Goal: Transaction & Acquisition: Purchase product/service

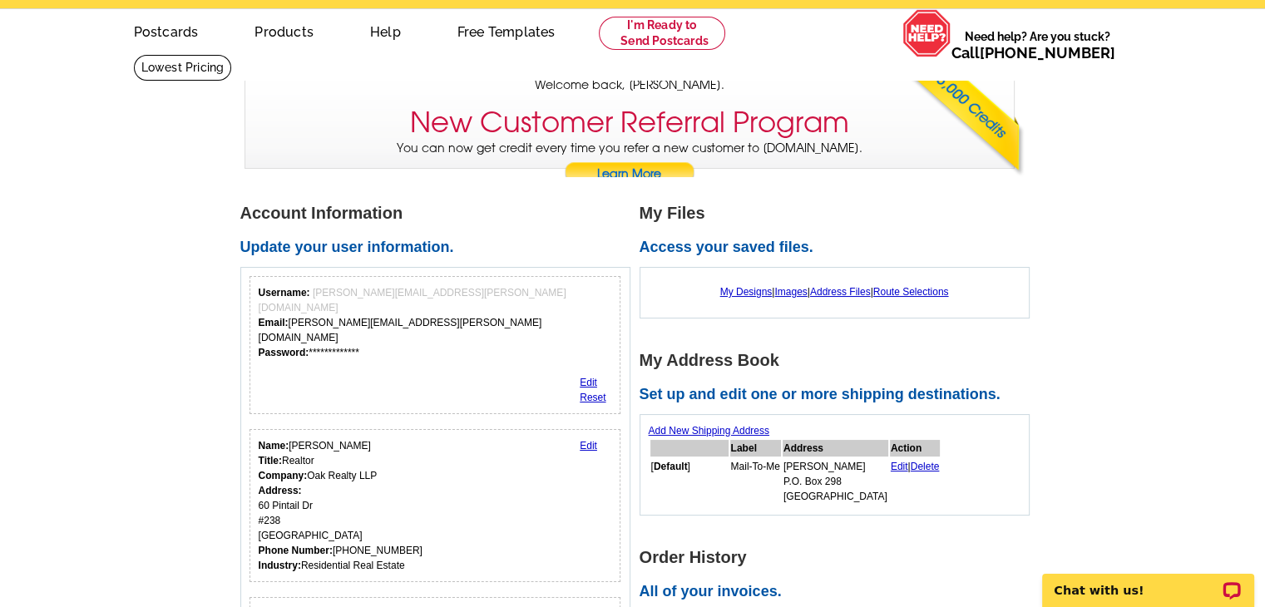
scroll to position [83, 0]
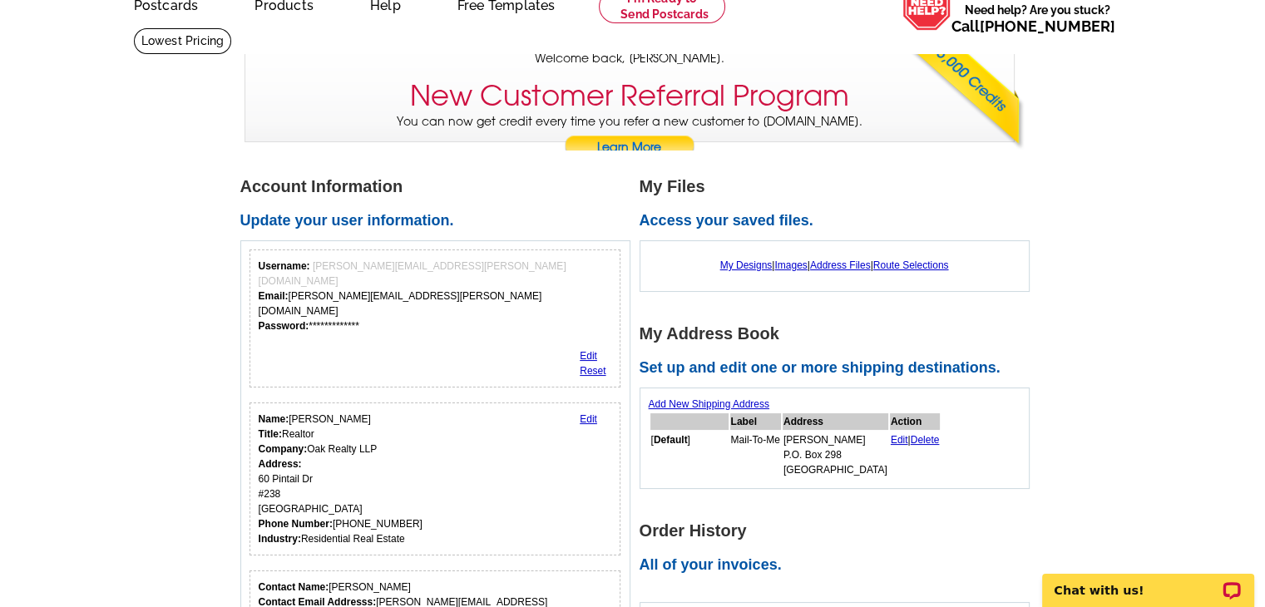
click at [592, 413] on link "Edit" at bounding box center [588, 419] width 17 height 12
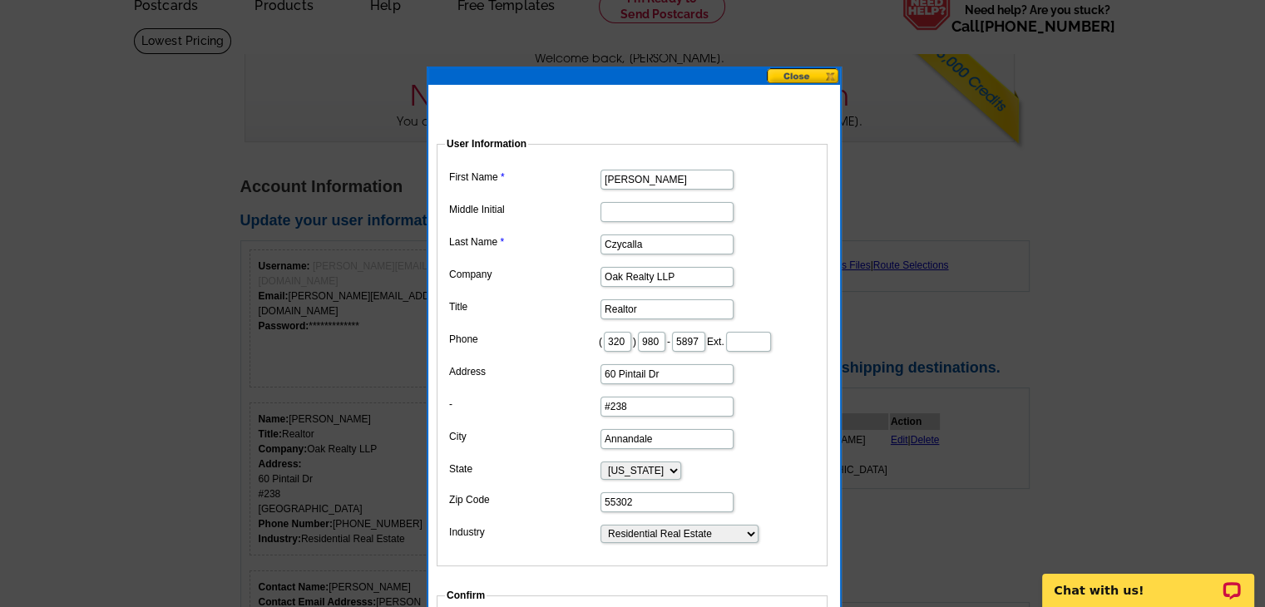
drag, startPoint x: 686, startPoint y: 393, endPoint x: 591, endPoint y: 380, distance: 95.8
click at [591, 380] on dl "First Name Corey Middle Initial Last Name Czycalla Company Oak Realty LLP Title…" at bounding box center [632, 355] width 374 height 379
type input "864 Beech Ln S"
drag, startPoint x: 651, startPoint y: 425, endPoint x: 593, endPoint y: 437, distance: 59.4
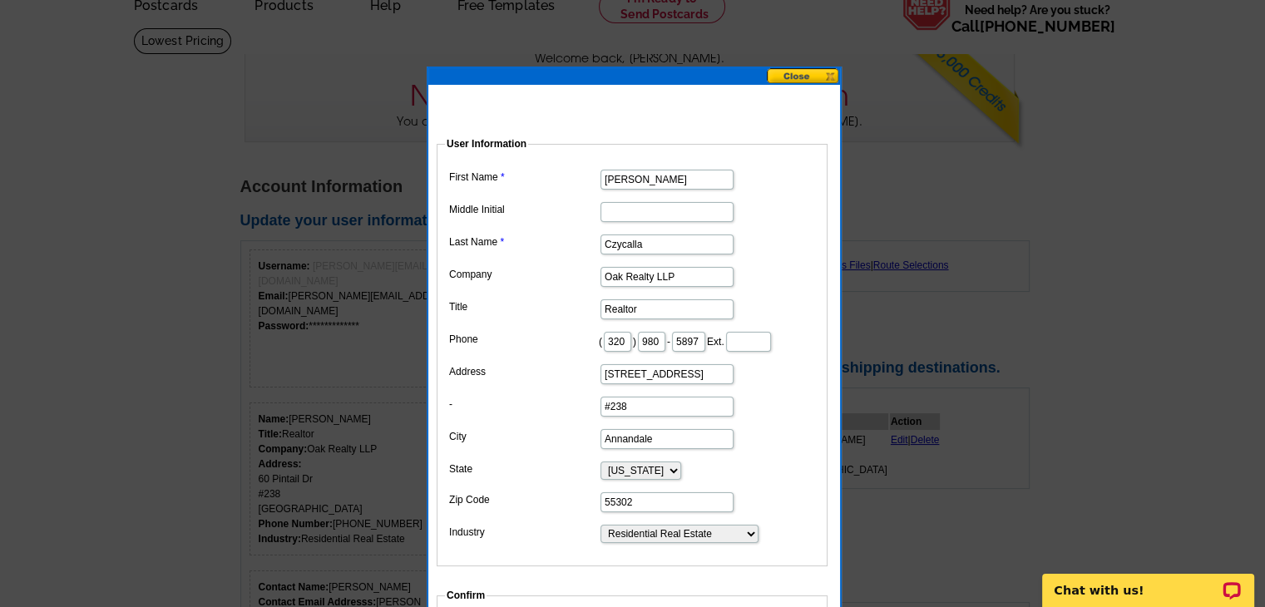
click at [593, 418] on dd "#238" at bounding box center [632, 406] width 374 height 26
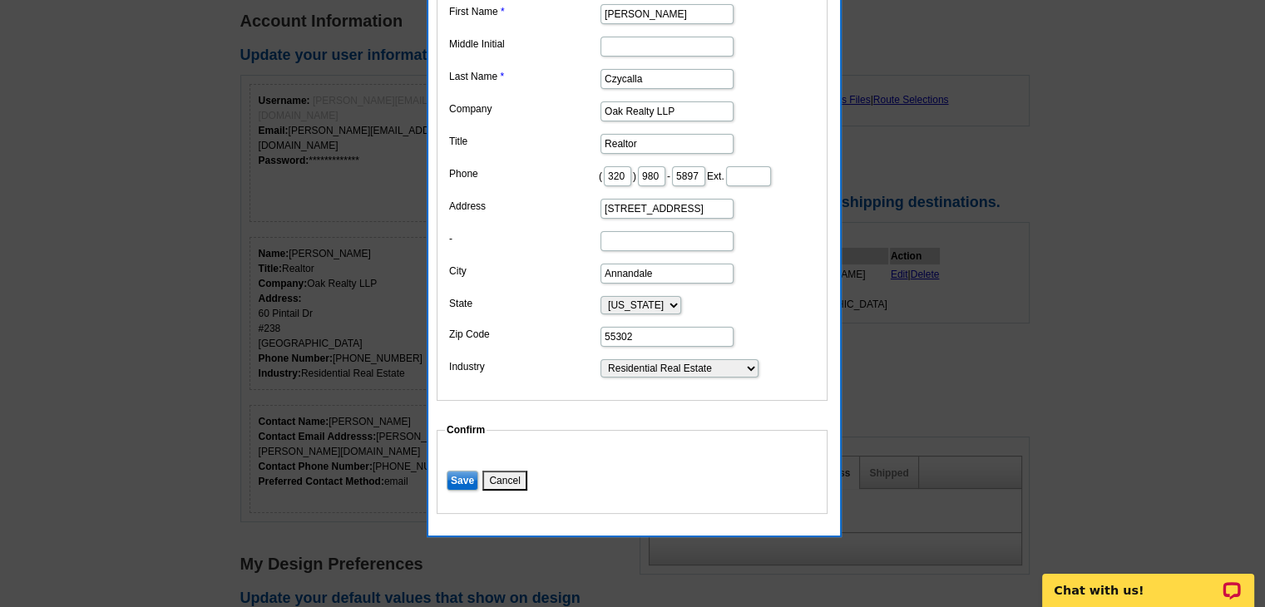
scroll to position [250, 0]
click at [468, 490] on input "Save" at bounding box center [463, 480] width 32 height 20
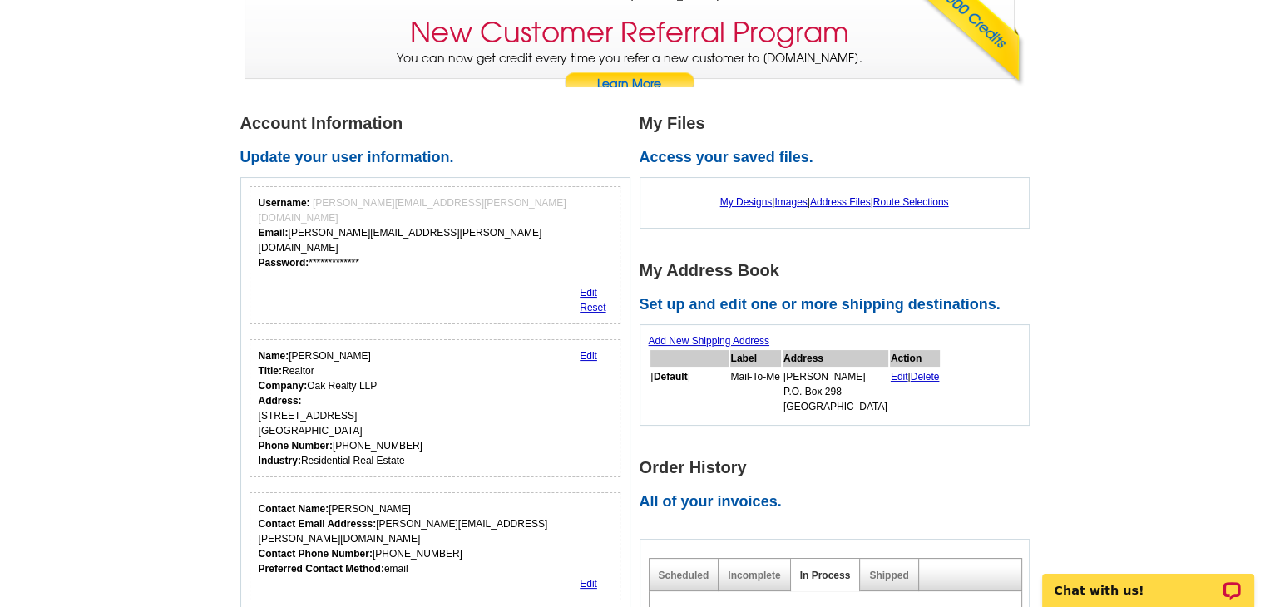
scroll to position [0, 0]
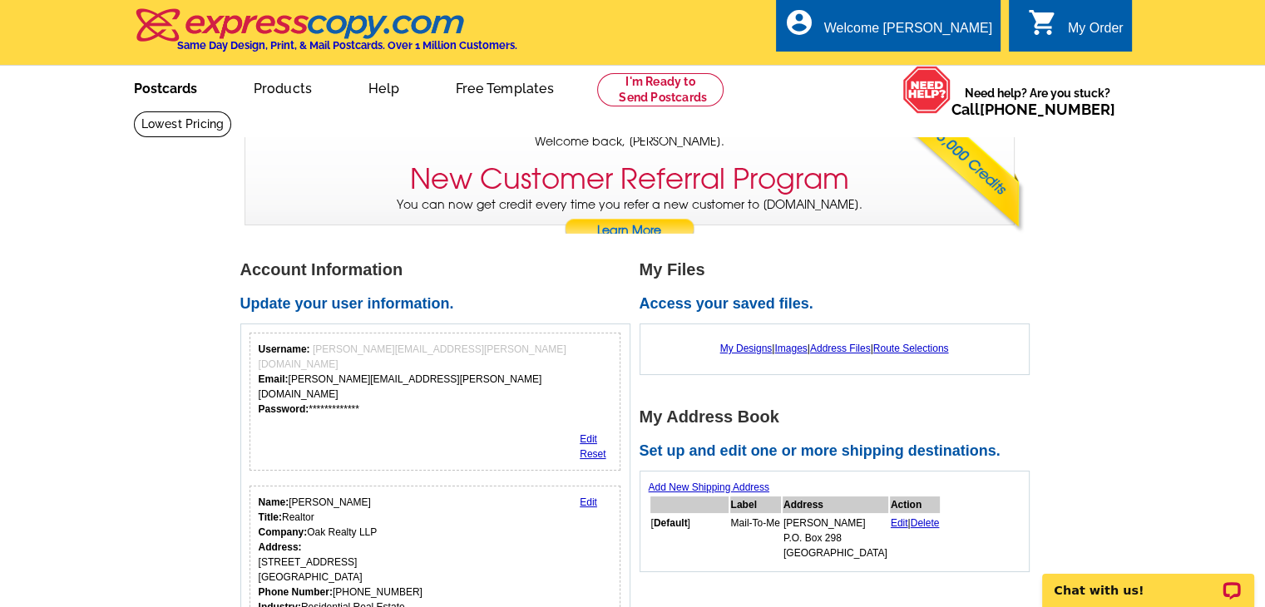
click at [172, 87] on link "Postcards" at bounding box center [165, 86] width 116 height 39
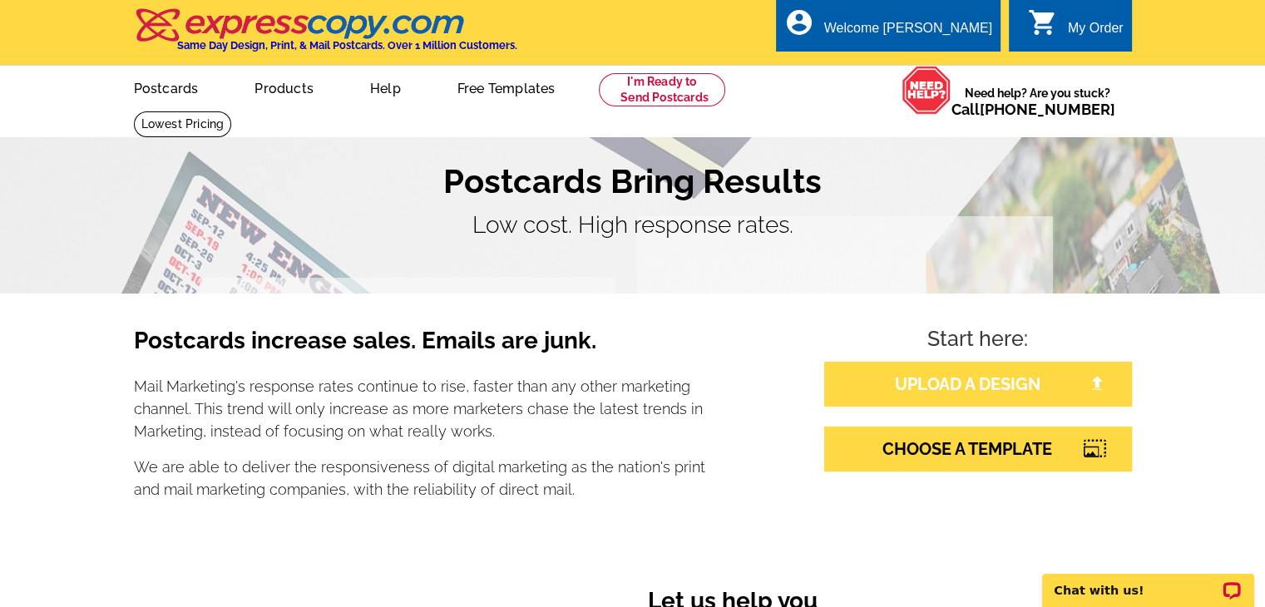
click at [1098, 386] on img at bounding box center [1097, 383] width 15 height 15
click at [1081, 453] on link "CHOOSE A TEMPLATE" at bounding box center [978, 449] width 308 height 45
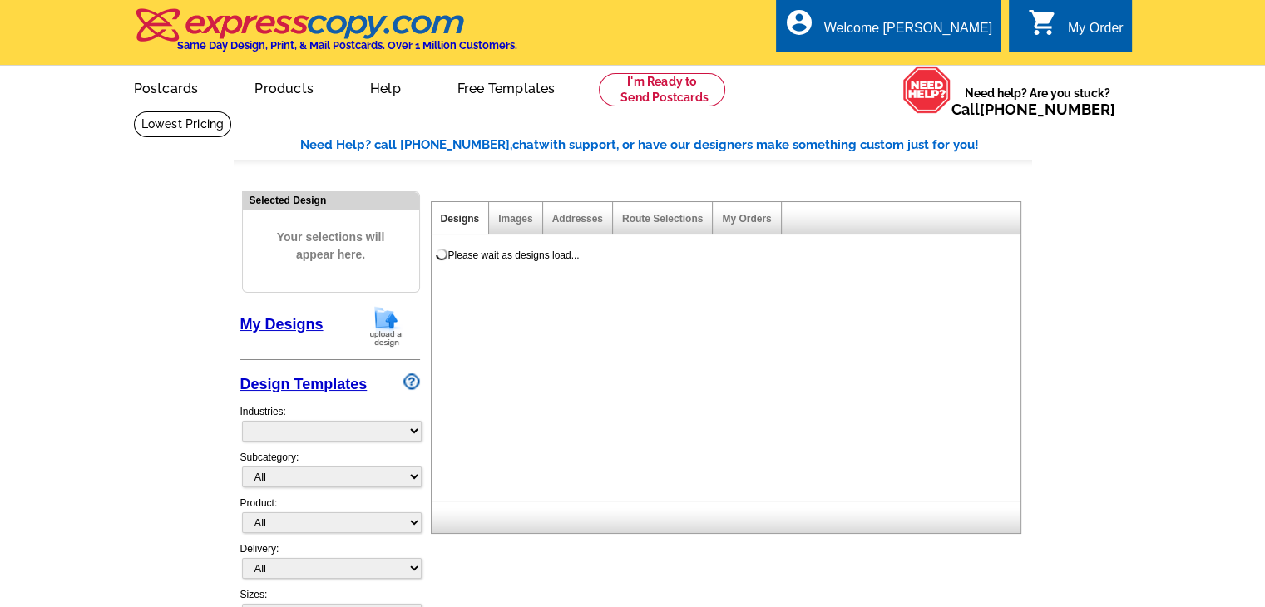
select select "785"
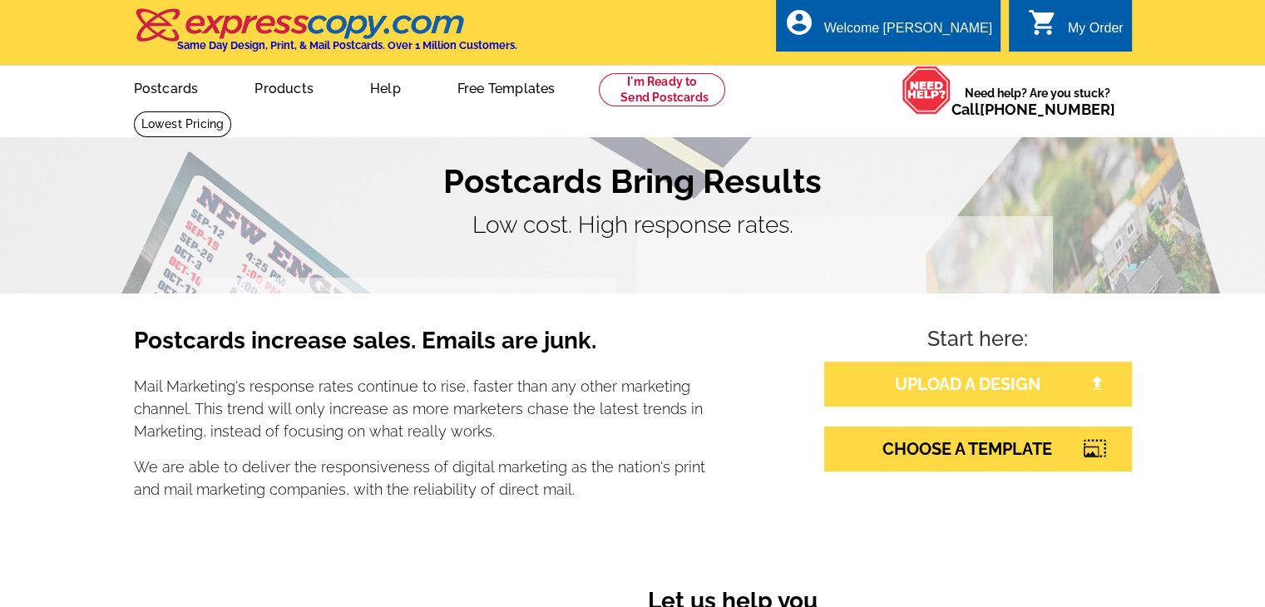
click at [972, 378] on link "UPLOAD A DESIGN" at bounding box center [978, 384] width 308 height 45
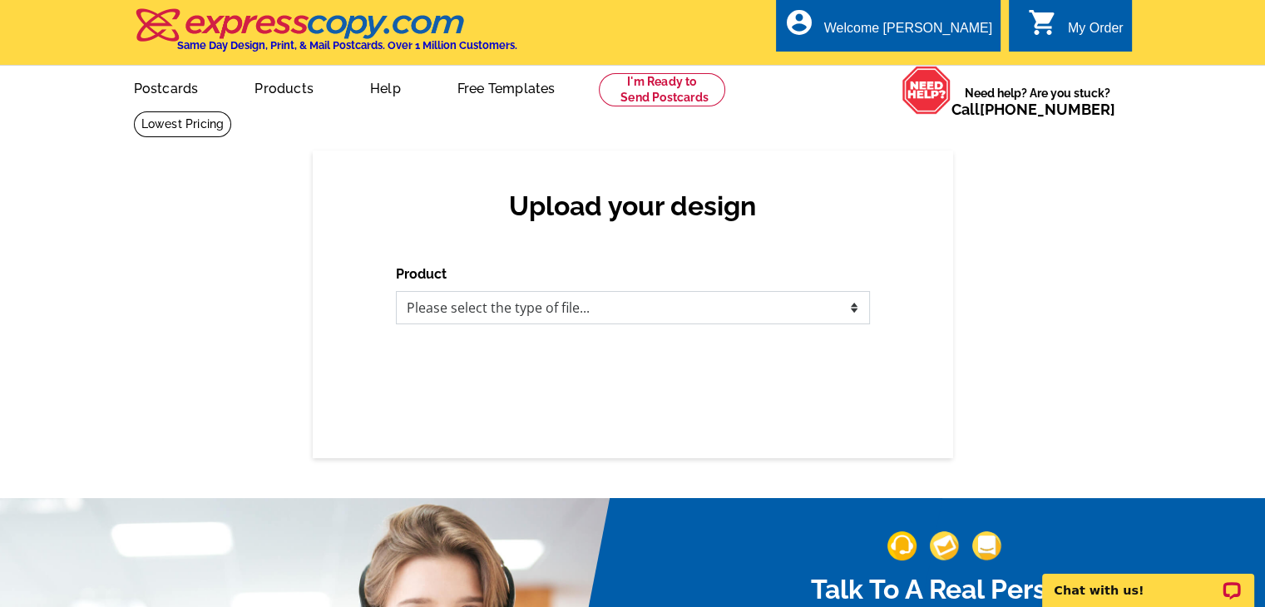
click at [852, 309] on select "Please select the type of file... Postcards Business Cards Letters and flyers G…" at bounding box center [633, 307] width 474 height 33
select select "1"
click at [396, 292] on select "Please select the type of file... Postcards Business Cards Letters and flyers G…" at bounding box center [633, 307] width 474 height 33
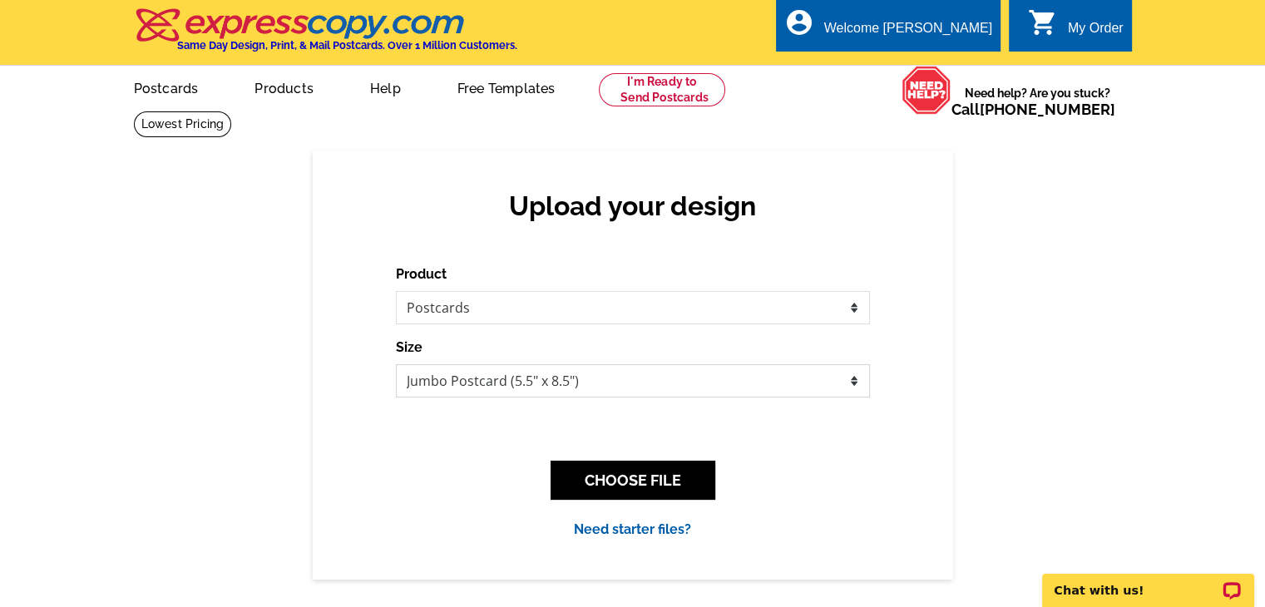
click at [849, 383] on select "Jumbo Postcard (5.5" x 8.5") Regular Postcard (4.25" x 5.6") Panoramic Postcard…" at bounding box center [633, 380] width 474 height 33
select select "3"
click at [396, 365] on select "Jumbo Postcard (5.5" x 8.5") Regular Postcard (4.25" x 5.6") Panoramic Postcard…" at bounding box center [633, 380] width 474 height 33
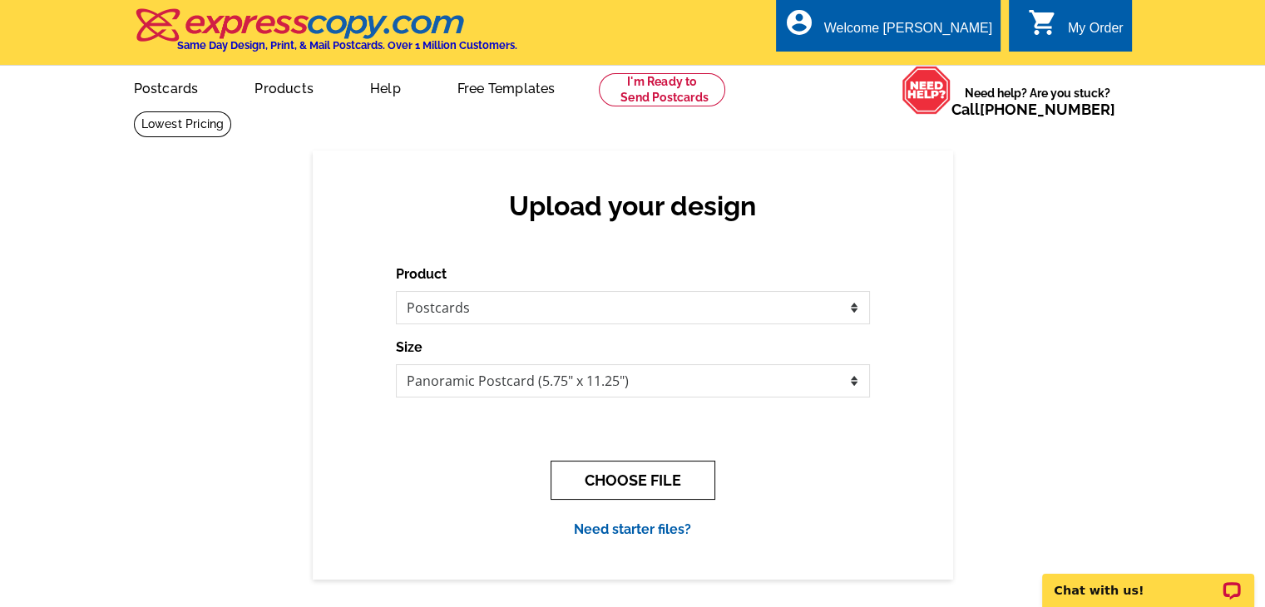
click at [664, 475] on button "CHOOSE FILE" at bounding box center [633, 480] width 165 height 39
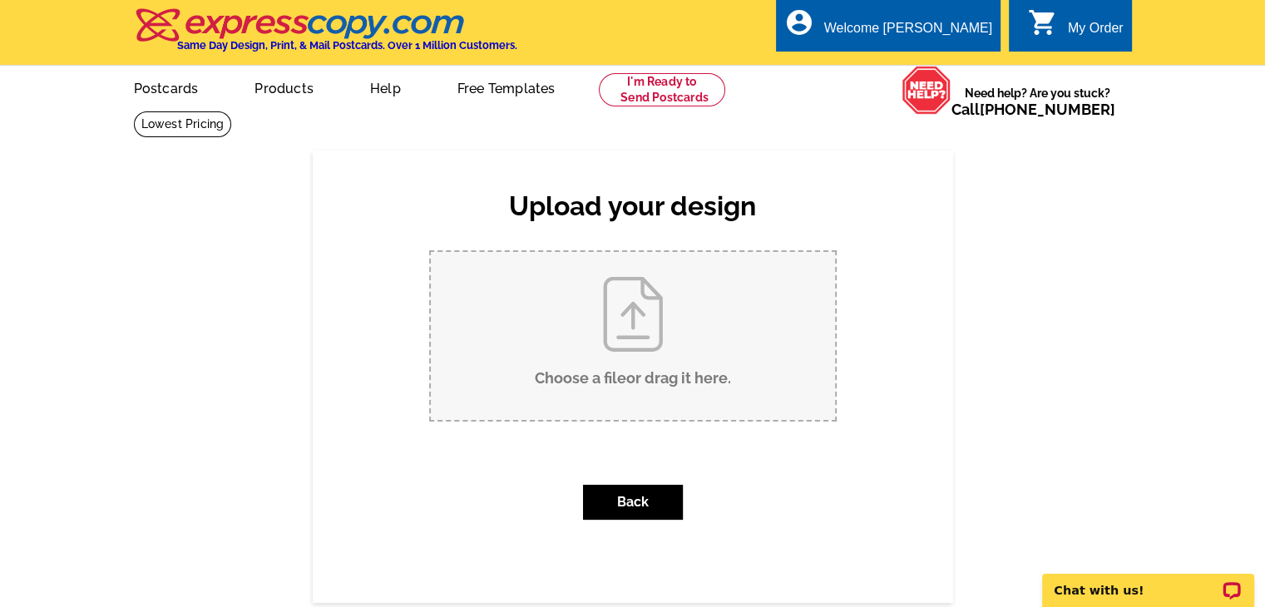
click at [645, 360] on input "Choose a file or drag it here ." at bounding box center [633, 336] width 404 height 168
type input "C:\fakepath\August 2025 Postcard-front.pdf"
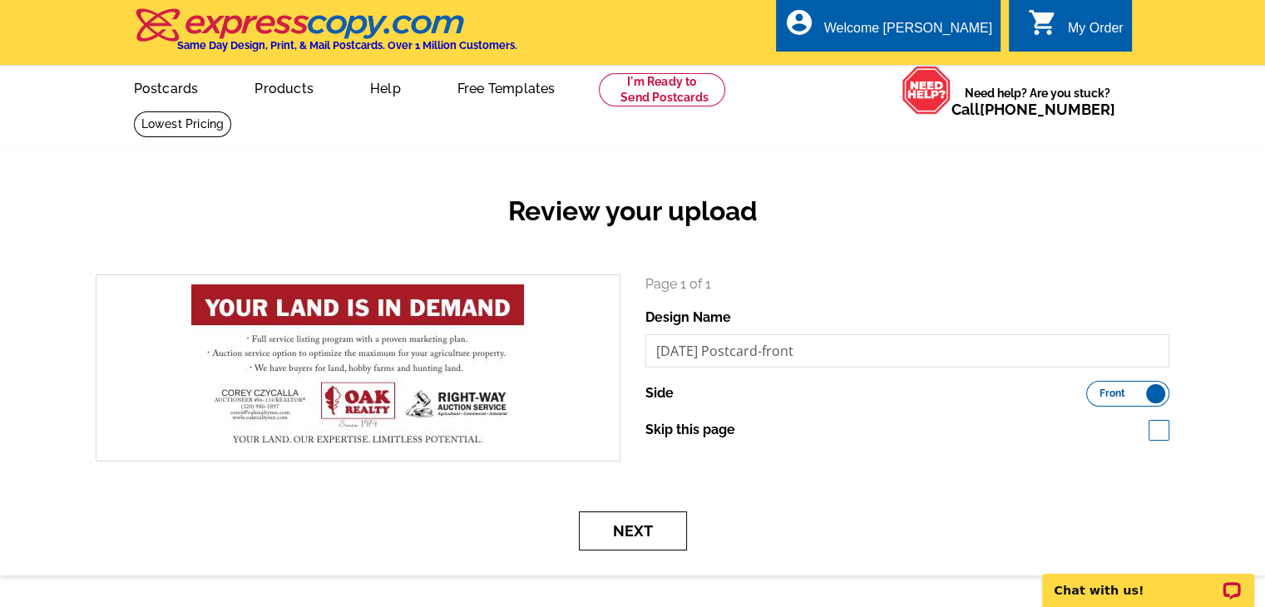
click at [643, 532] on button "Next" at bounding box center [633, 531] width 108 height 39
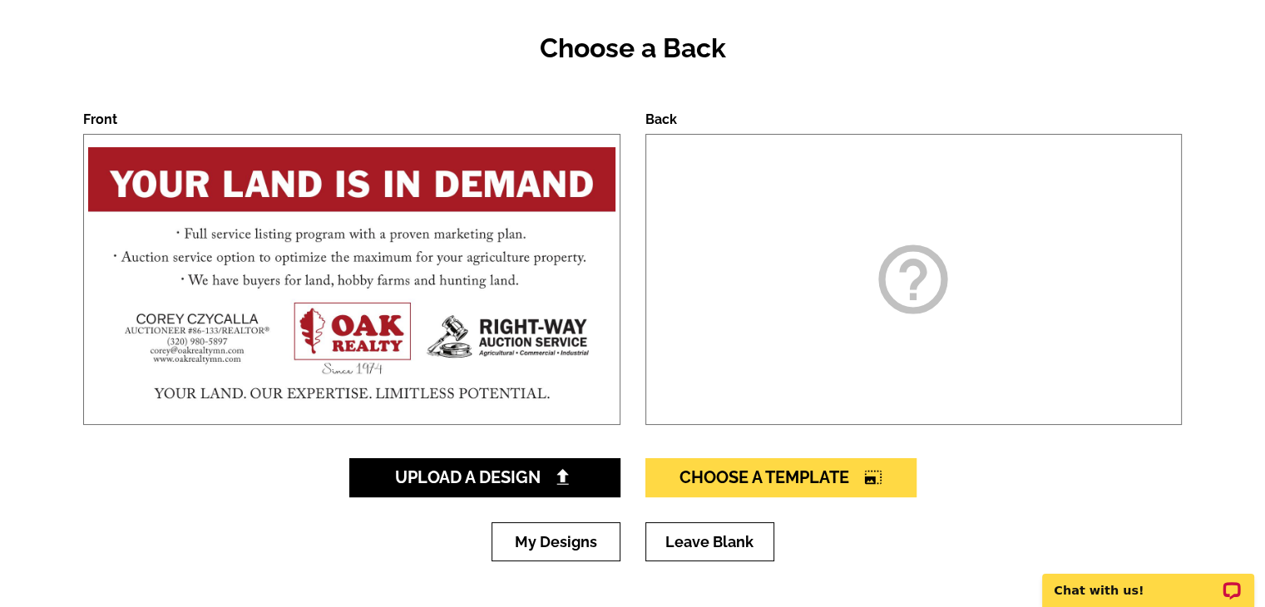
scroll to position [166, 0]
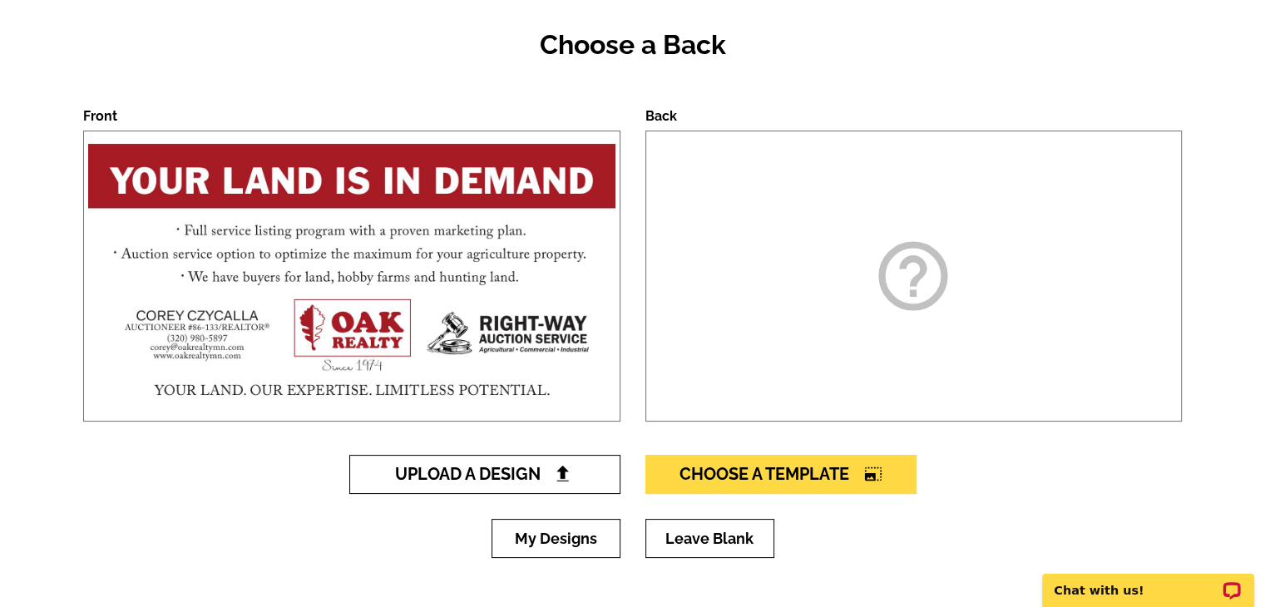
click at [560, 473] on img at bounding box center [562, 473] width 17 height 17
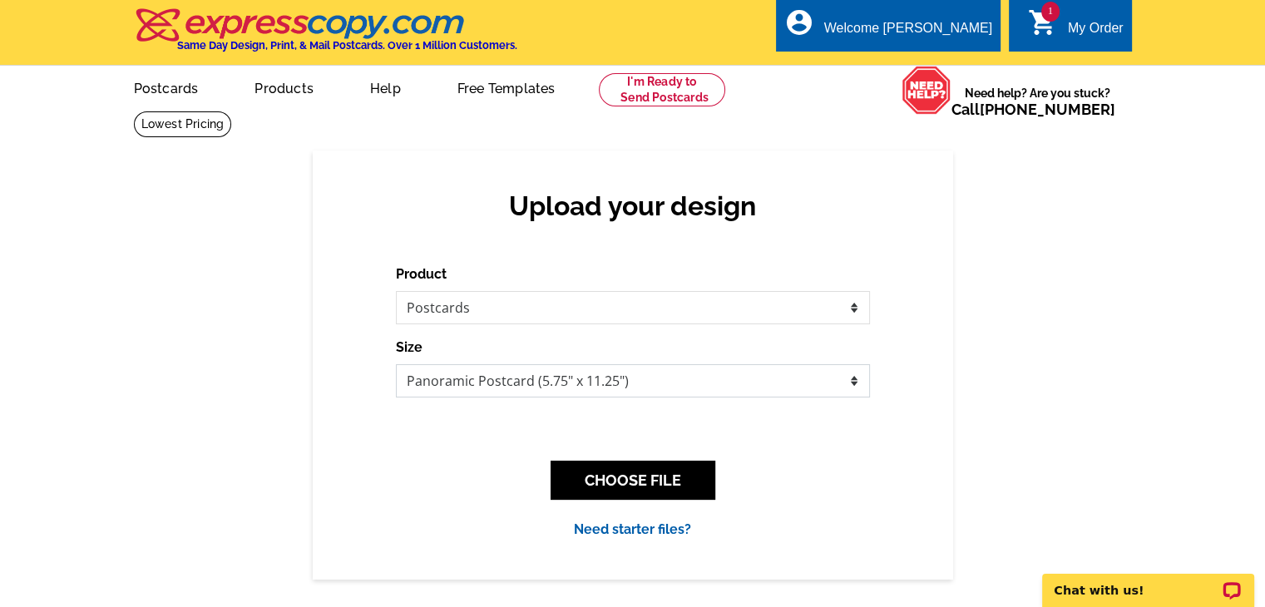
click at [854, 379] on select "Jumbo Postcard (5.5" x 8.5") Regular Postcard (4.25" x 5.6") Panoramic Postcard…" at bounding box center [633, 380] width 474 height 33
select select "2"
click at [396, 365] on select "Jumbo Postcard (5.5" x 8.5") Regular Postcard (4.25" x 5.6") Panoramic Postcard…" at bounding box center [633, 380] width 474 height 33
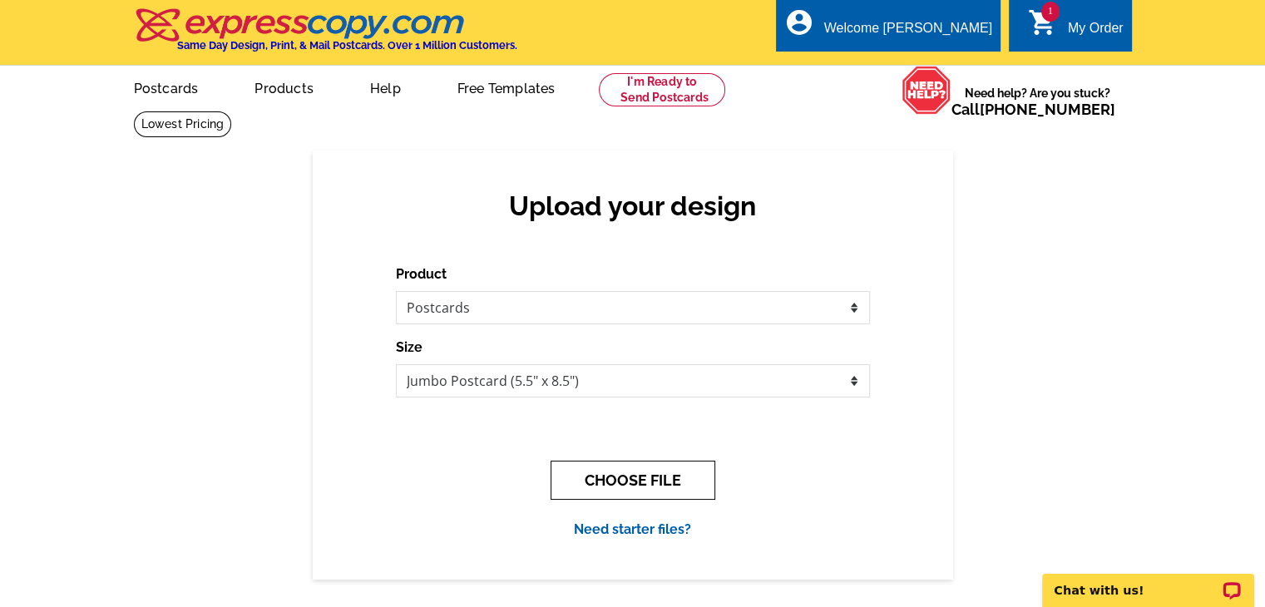
drag, startPoint x: 658, startPoint y: 481, endPoint x: 692, endPoint y: 462, distance: 39.1
click at [658, 480] on button "CHOOSE FILE" at bounding box center [633, 480] width 165 height 39
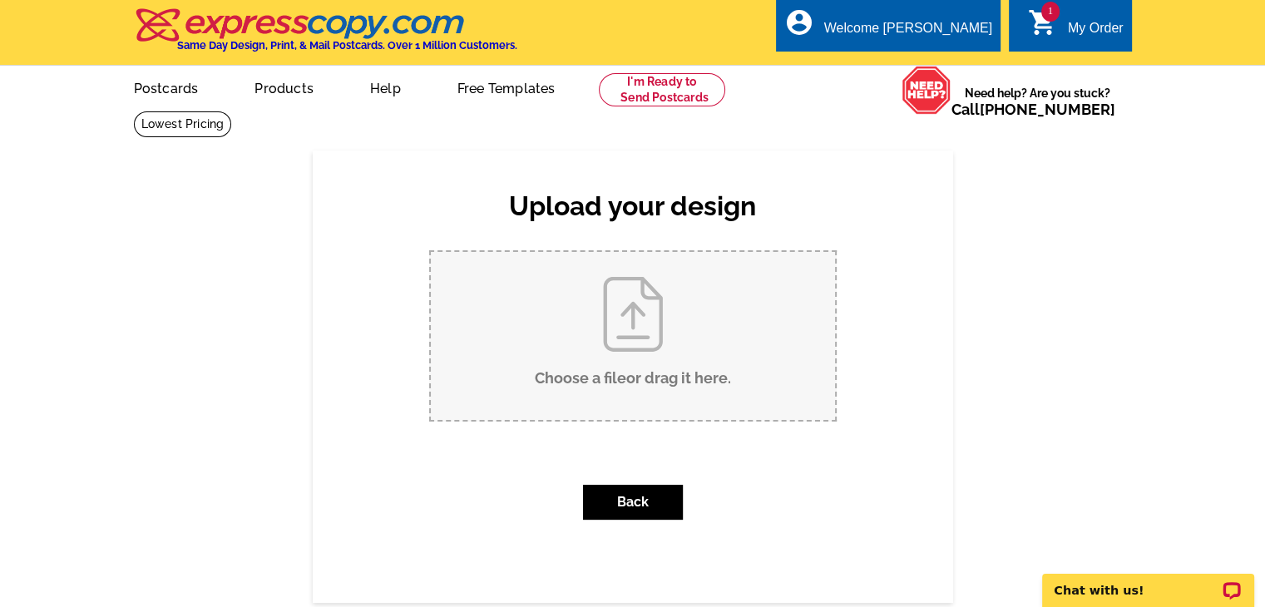
click at [680, 382] on input "Choose a file or drag it here ." at bounding box center [633, 336] width 404 height 168
type input "C:\fakepath\August 2025 Postcard-front.pdf"
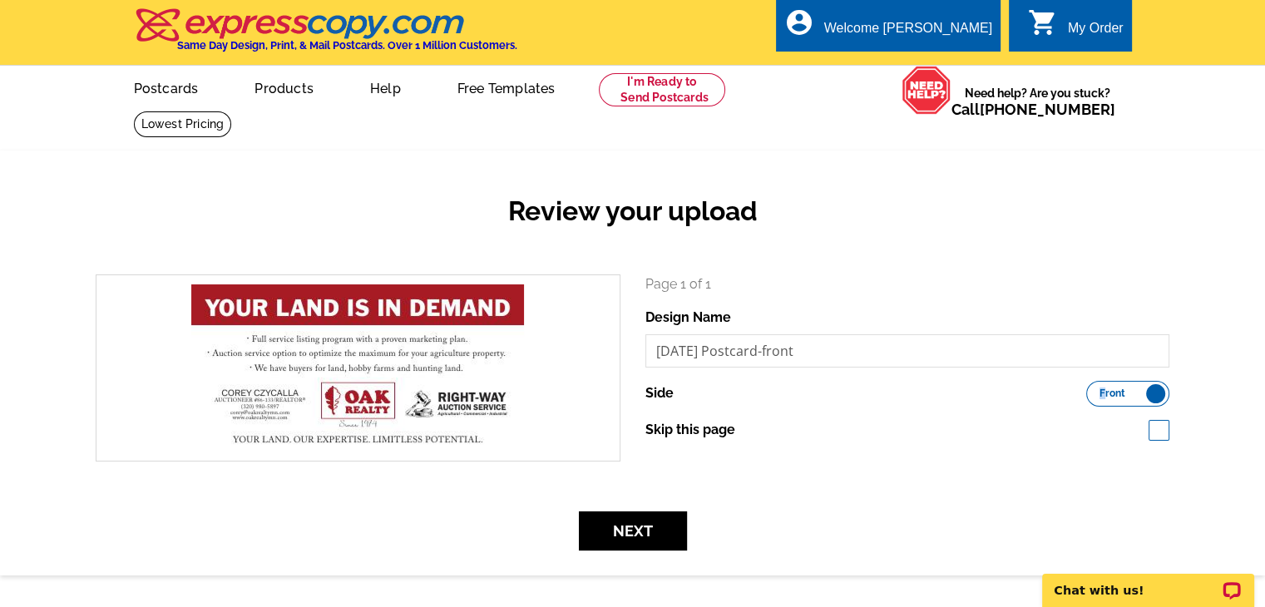
drag, startPoint x: 1156, startPoint y: 398, endPoint x: 1101, endPoint y: 395, distance: 55.0
click at [1101, 395] on label "Front Back" at bounding box center [1127, 394] width 83 height 26
click at [1154, 395] on label "Front Back" at bounding box center [1127, 394] width 83 height 26
click at [1095, 389] on input "Front Back" at bounding box center [1095, 389] width 0 height 0
drag, startPoint x: 1096, startPoint y: 398, endPoint x: 1155, endPoint y: 401, distance: 58.3
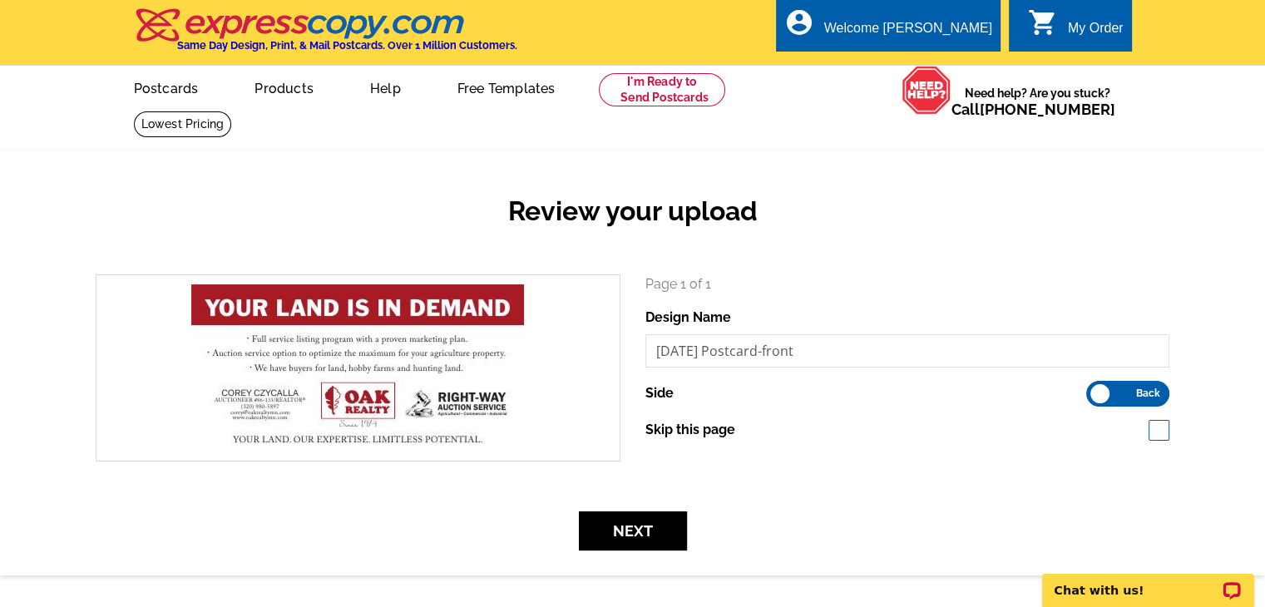
click at [1155, 401] on label "Front Back" at bounding box center [1127, 394] width 83 height 26
click at [1095, 389] on input "Front Back" at bounding box center [1095, 389] width 0 height 0
click at [1128, 393] on label "Front Back" at bounding box center [1127, 394] width 83 height 26
click at [1095, 389] on input "Front Back" at bounding box center [1095, 389] width 0 height 0
click at [627, 529] on button "Next" at bounding box center [633, 531] width 108 height 39
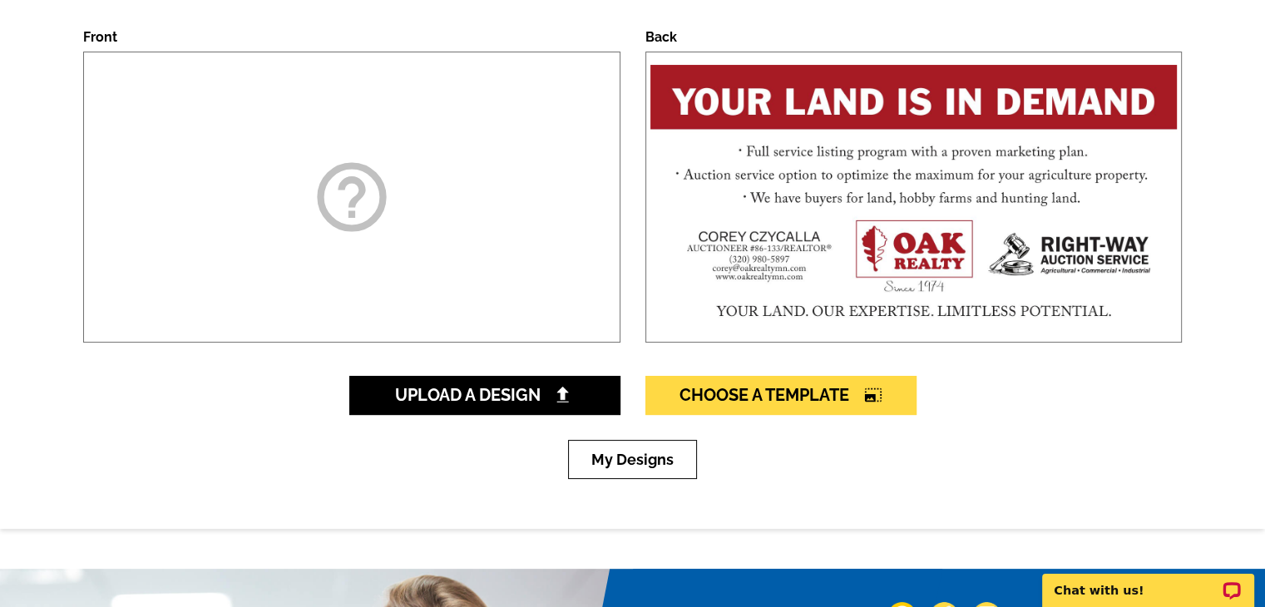
scroll to position [250, 0]
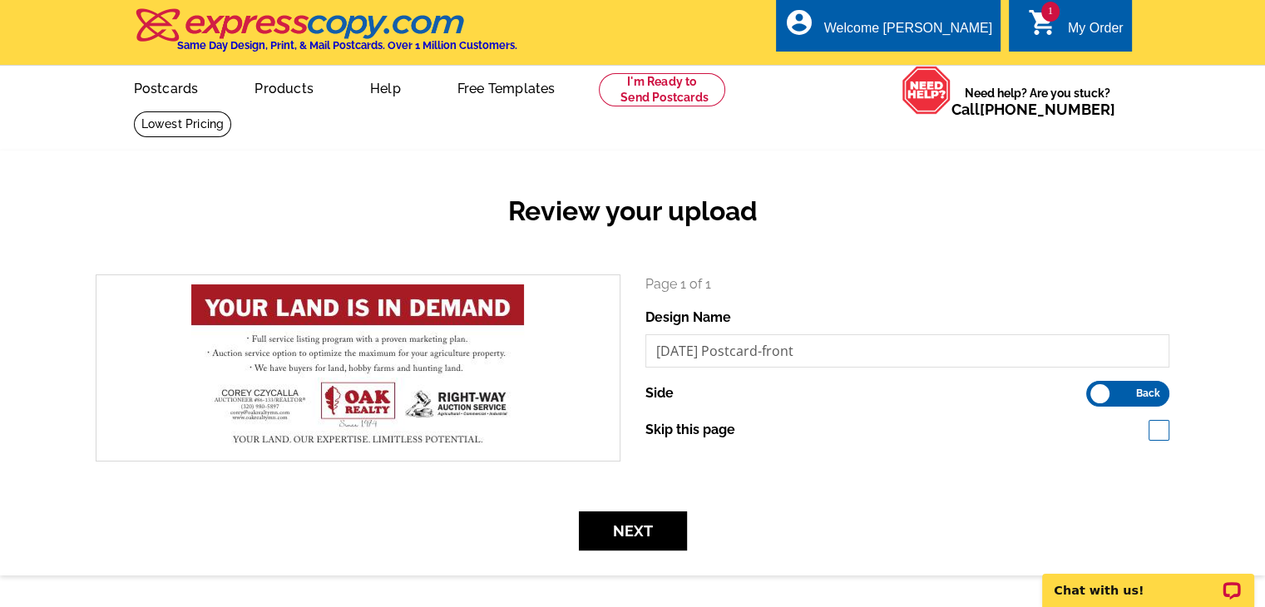
drag, startPoint x: 1128, startPoint y: 393, endPoint x: 1145, endPoint y: 388, distance: 17.4
click at [1128, 393] on label "Front Back" at bounding box center [1127, 394] width 83 height 26
click at [1095, 389] on input "Front Back" at bounding box center [1095, 389] width 0 height 0
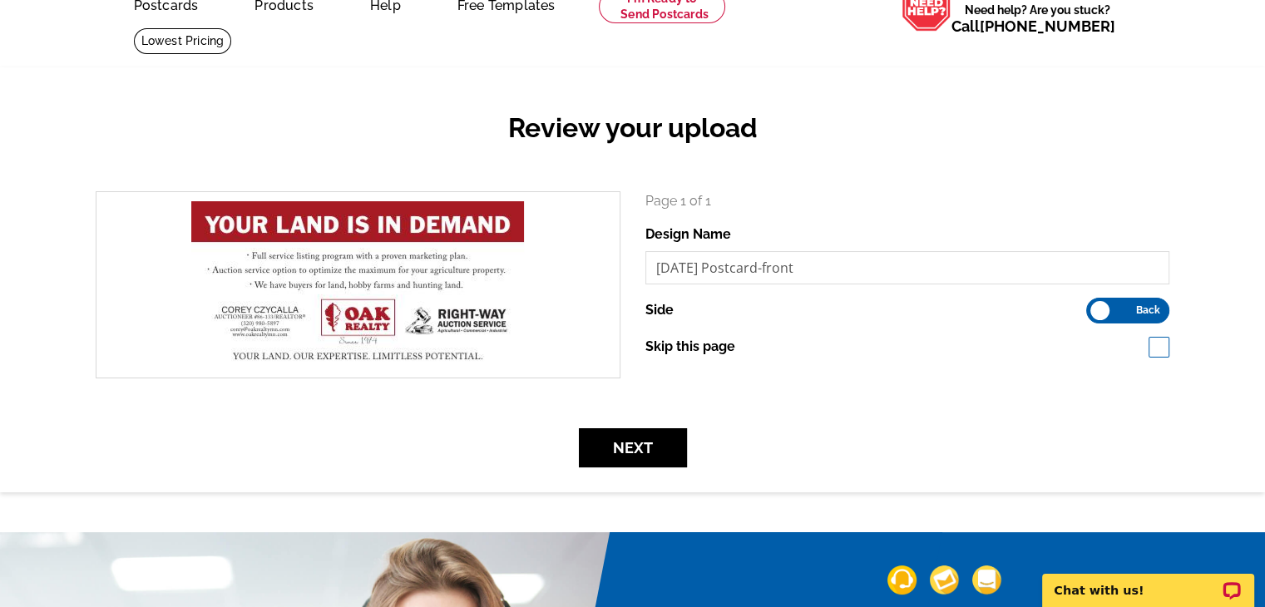
click at [1145, 309] on span "Back" at bounding box center [1148, 310] width 24 height 8
click at [1095, 306] on input "Front Back" at bounding box center [1095, 306] width 0 height 0
click at [998, 379] on div "Page 1 of 1 Design Name August 2025 Postcard-front Side Front Back Skip this pa…" at bounding box center [908, 284] width 550 height 187
click at [643, 448] on button "Next" at bounding box center [633, 447] width 108 height 39
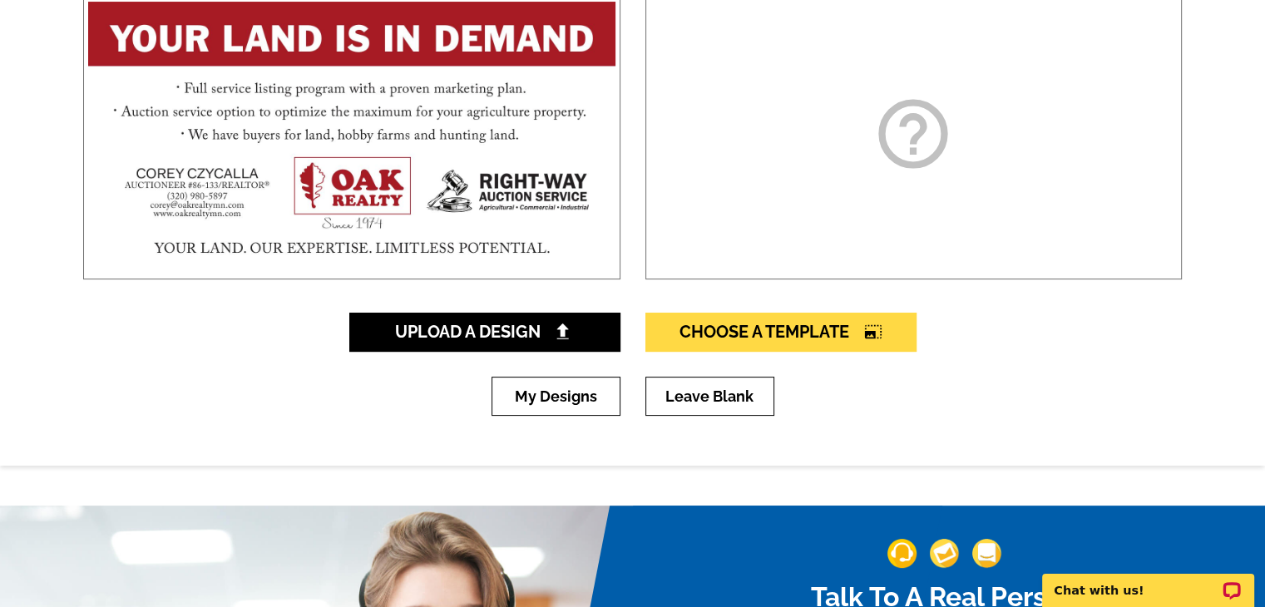
scroll to position [333, 0]
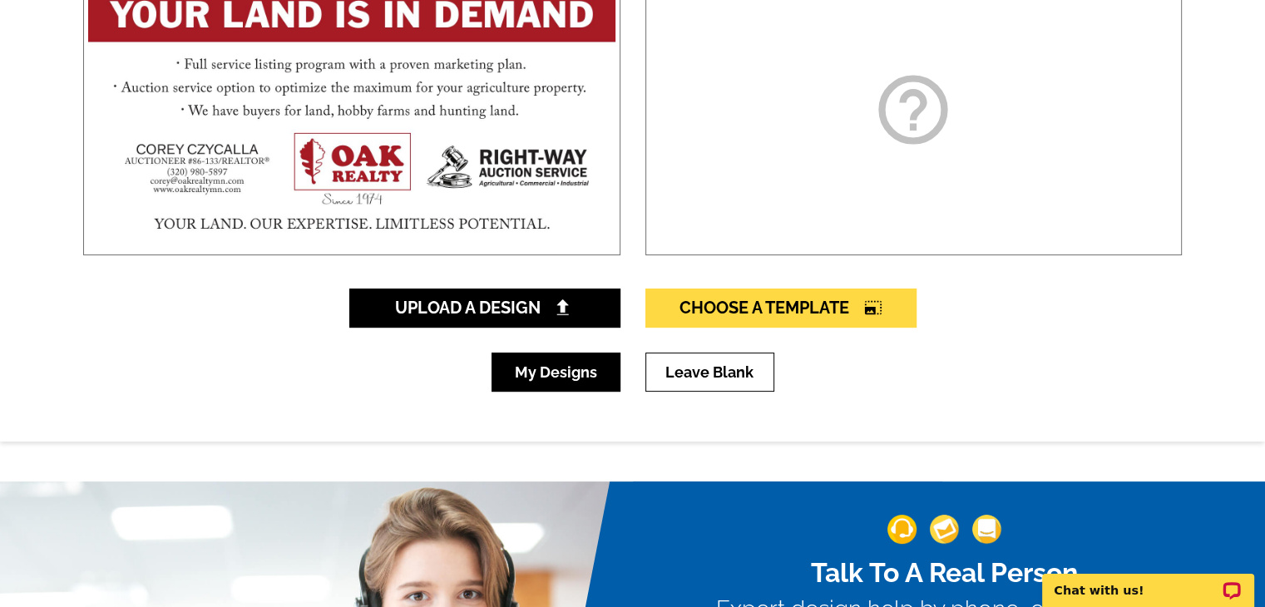
click at [575, 374] on link "My Designs" at bounding box center [556, 372] width 129 height 39
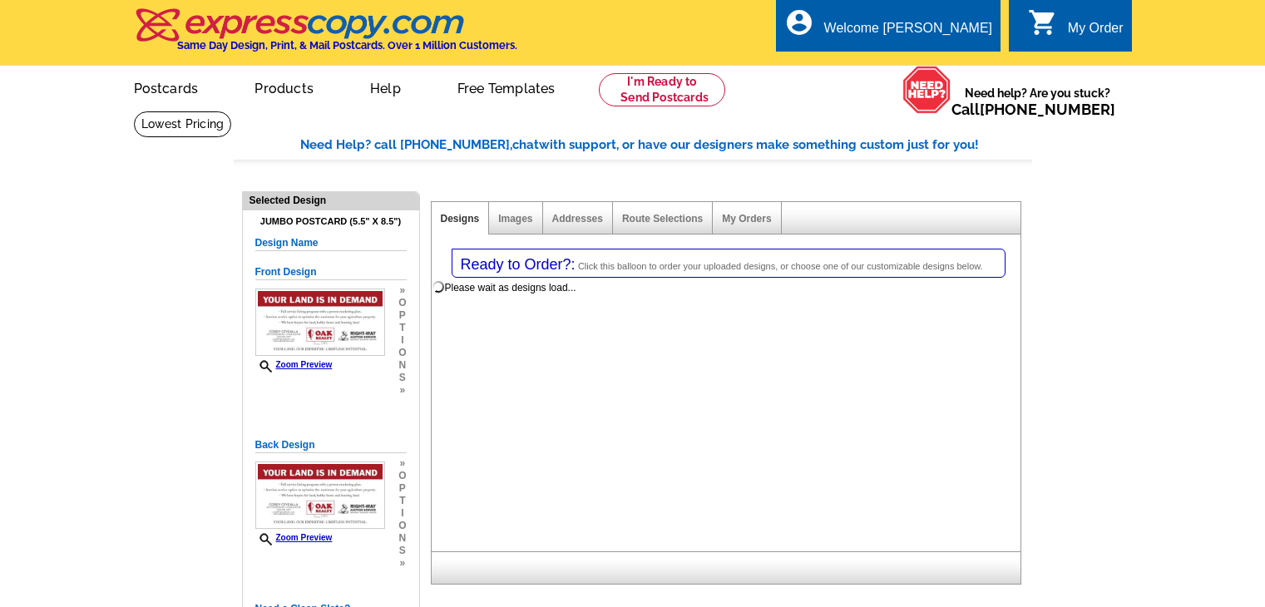
select select "1"
select select "2"
select select "back"
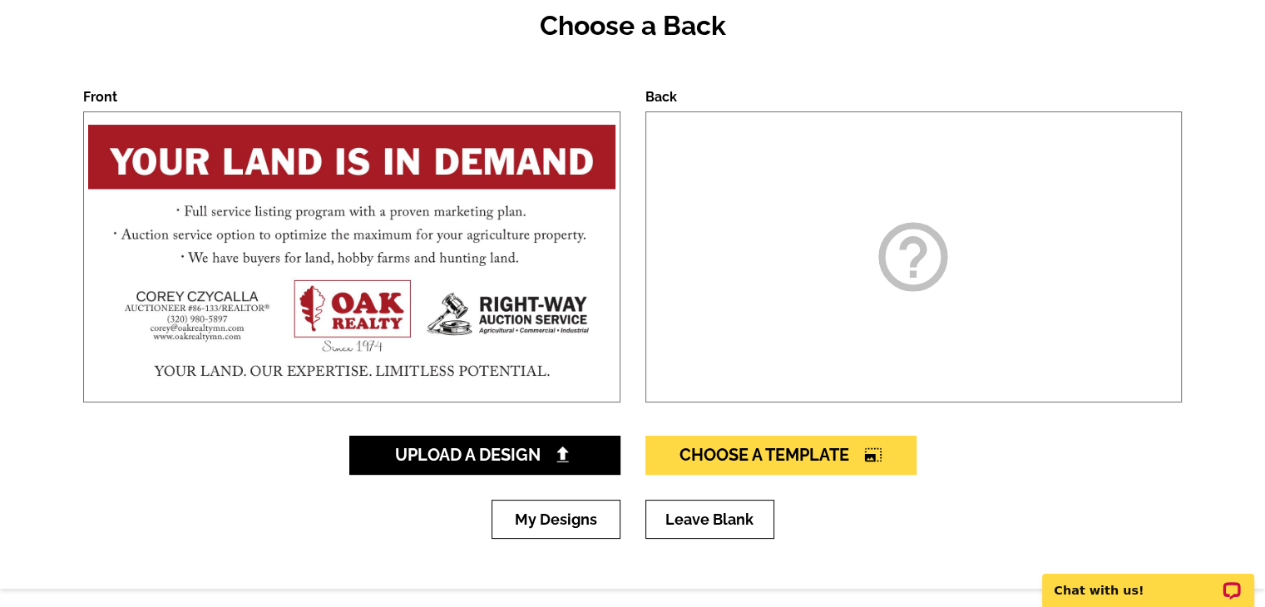
scroll to position [166, 0]
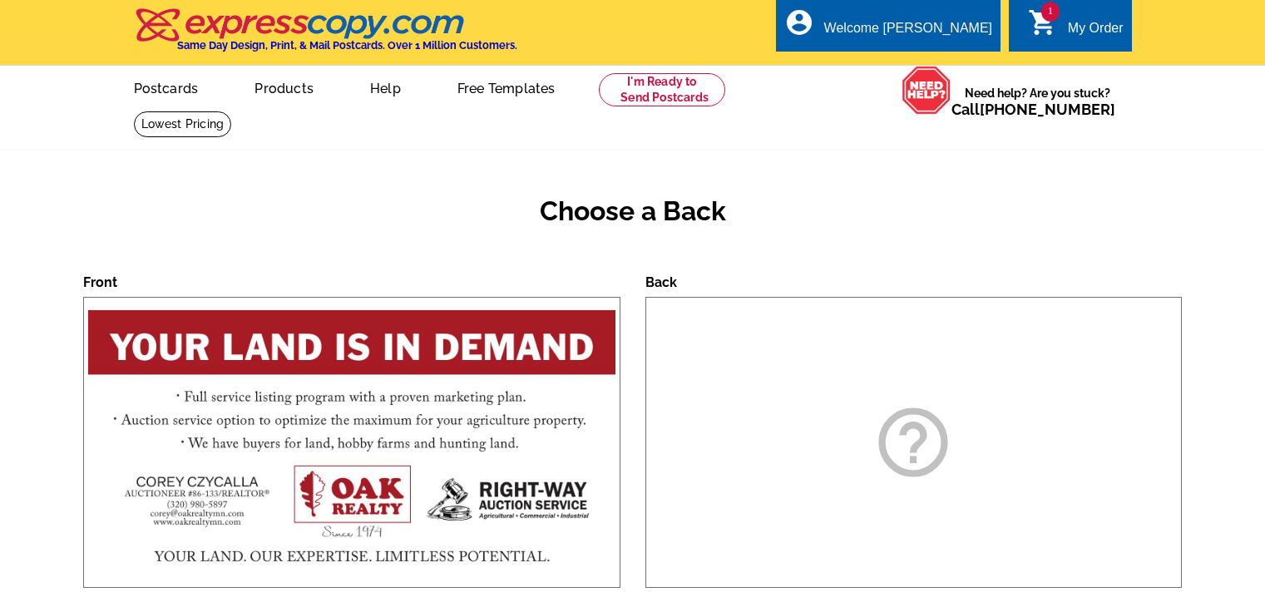
scroll to position [166, 0]
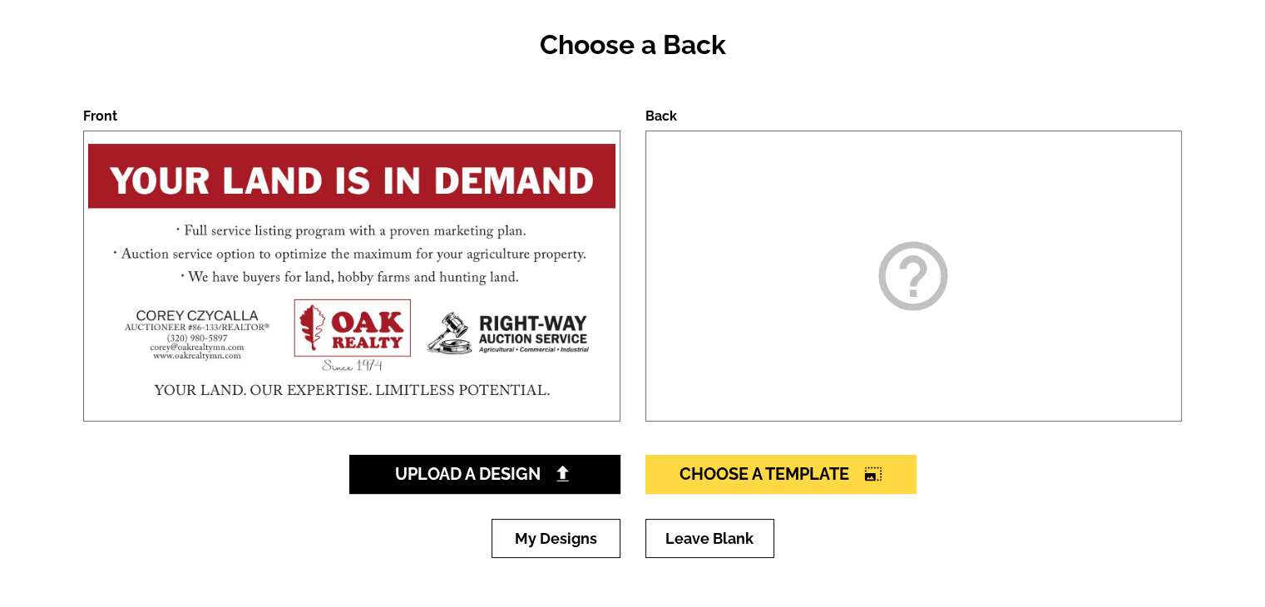
click at [887, 330] on div "help_outline" at bounding box center [914, 276] width 537 height 291
click at [912, 270] on icon "help_outline" at bounding box center [913, 276] width 83 height 83
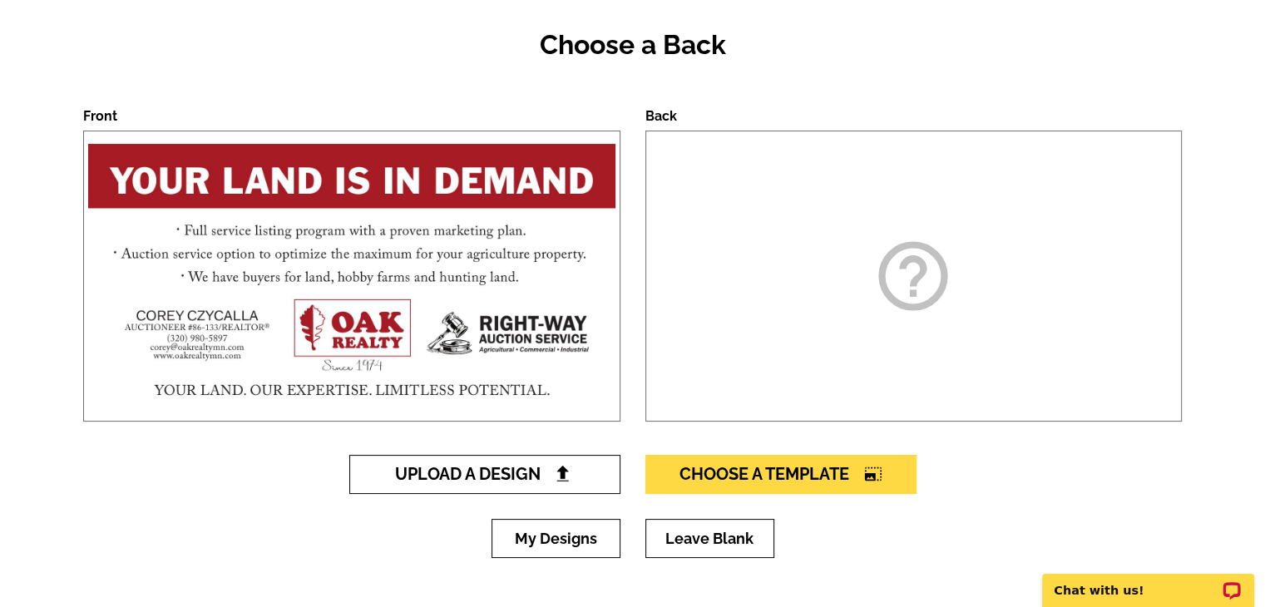
click at [561, 473] on img at bounding box center [562, 473] width 17 height 17
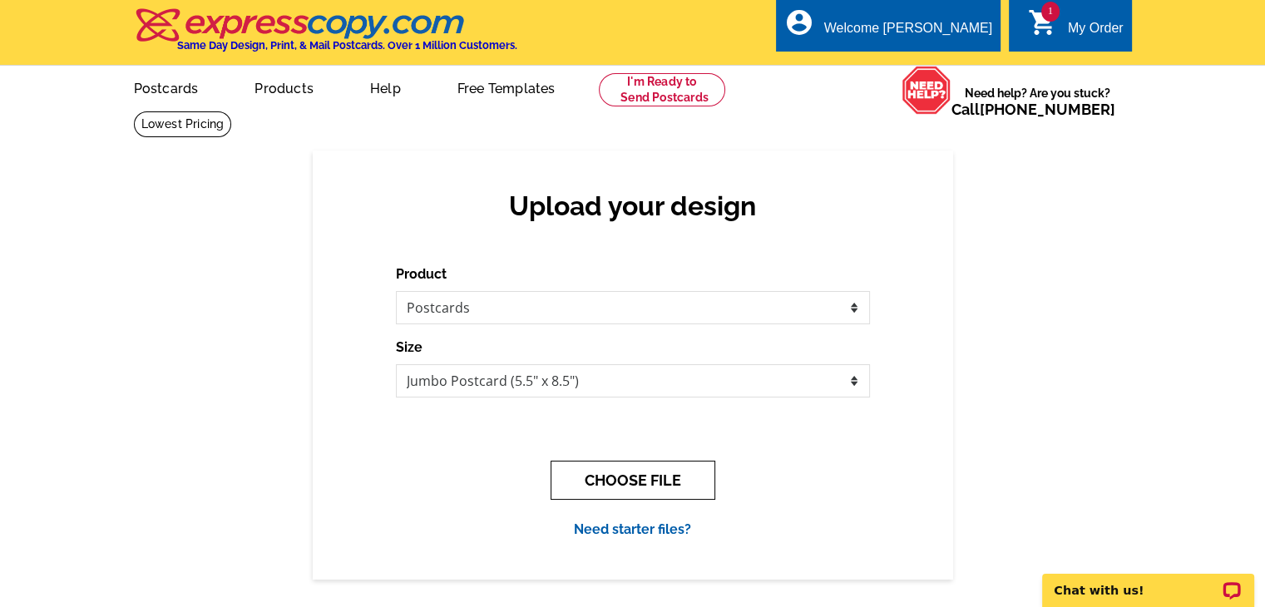
click at [655, 477] on button "CHOOSE FILE" at bounding box center [633, 480] width 165 height 39
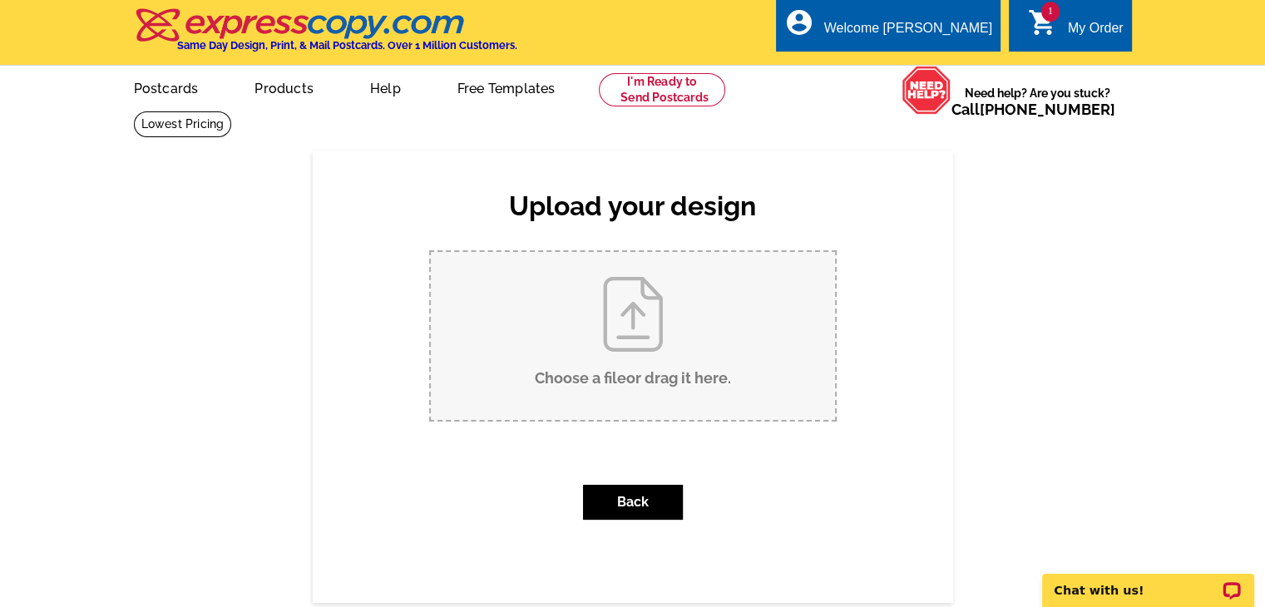
click at [663, 352] on input "Choose a file or drag it here ." at bounding box center [633, 336] width 404 height 168
type input "C:\fakepath\August 2025 Postcard-back.pdf"
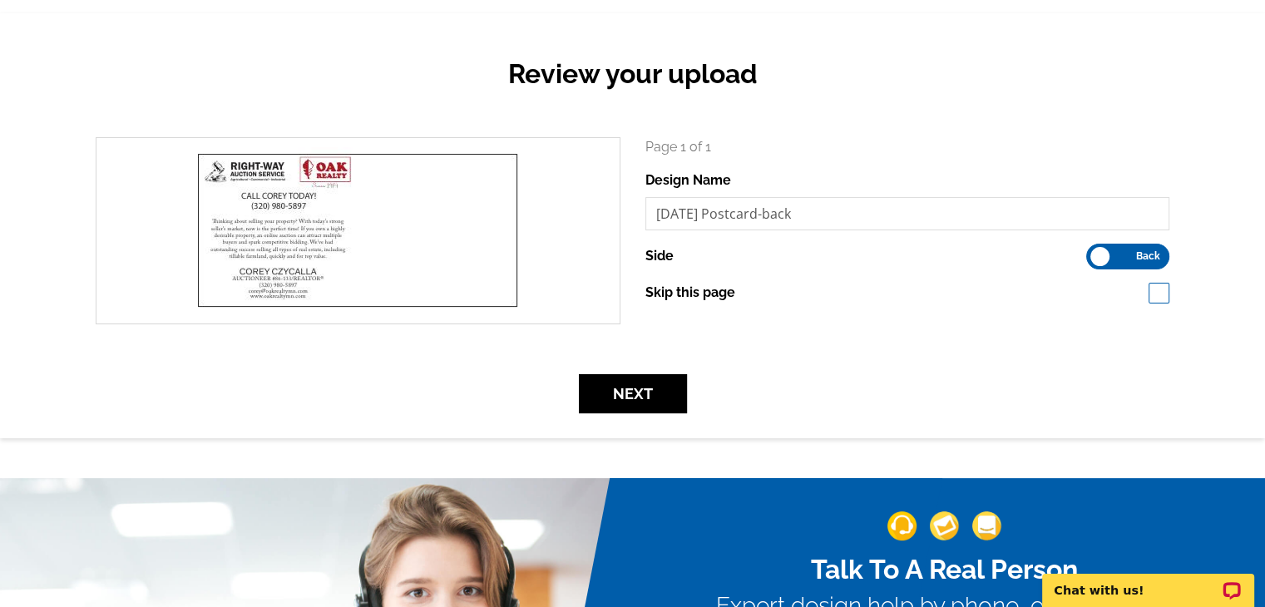
scroll to position [166, 0]
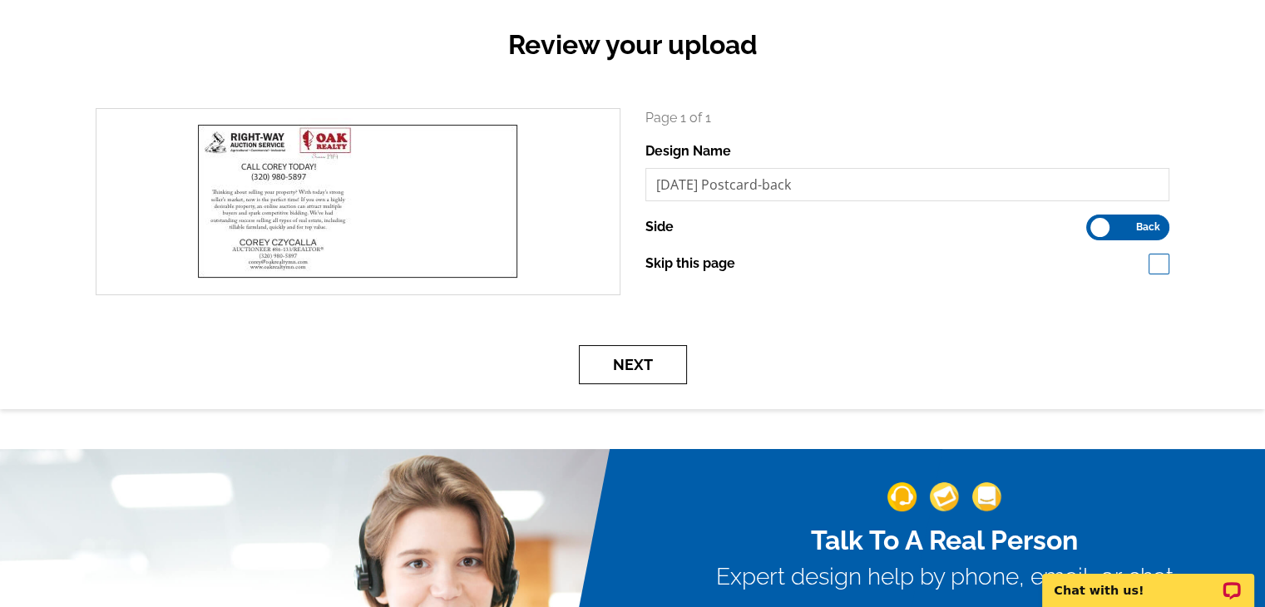
click at [620, 364] on button "Next" at bounding box center [633, 364] width 108 height 39
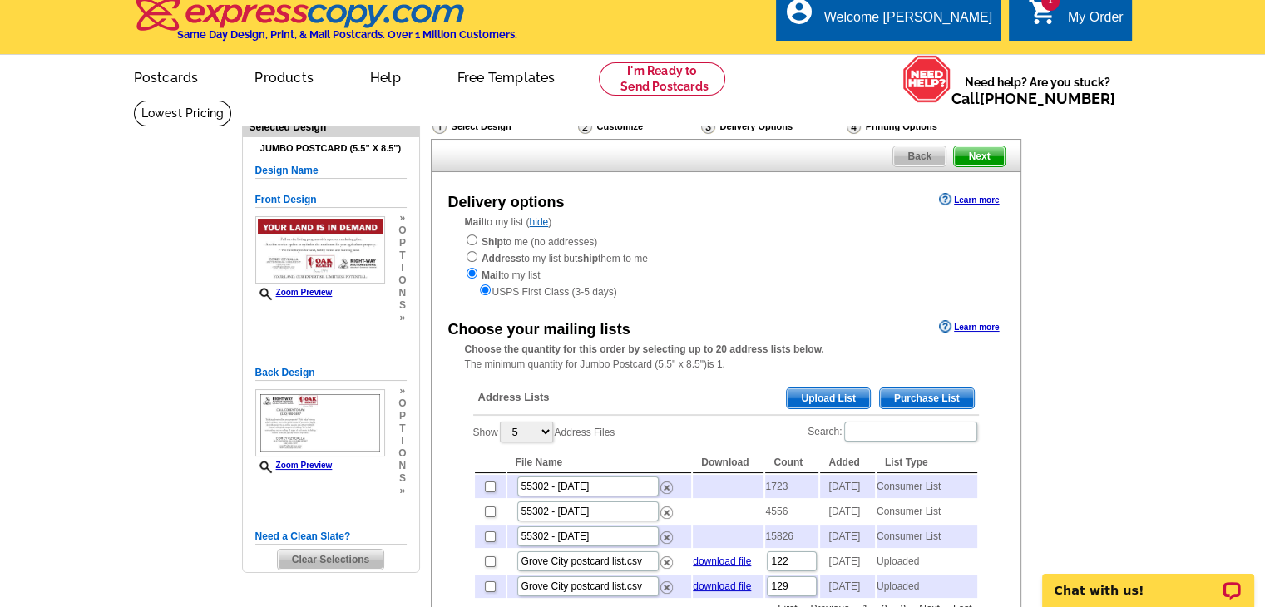
scroll to position [83, 0]
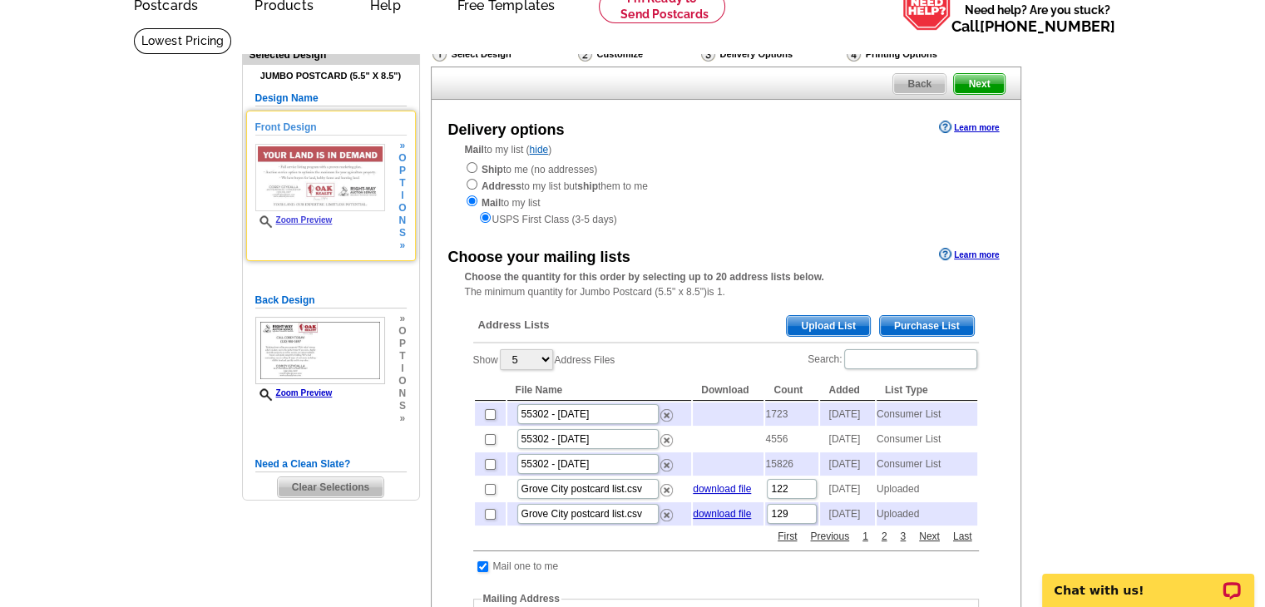
click at [303, 215] on link "Zoom Preview" at bounding box center [293, 219] width 77 height 9
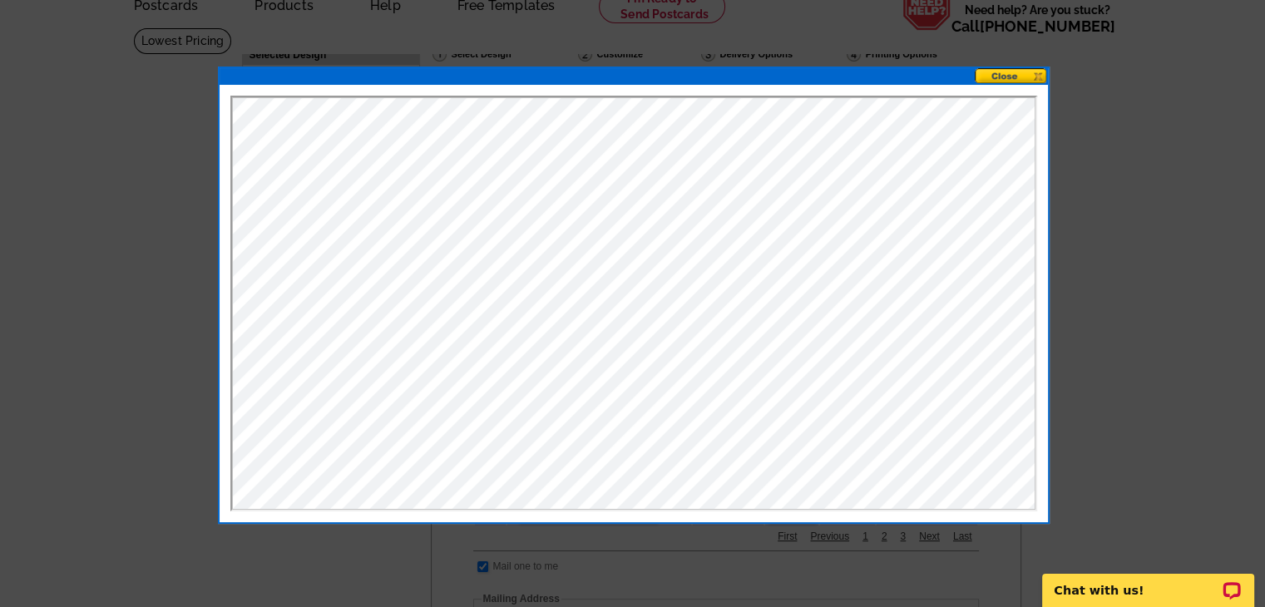
scroll to position [0, 0]
click at [1025, 75] on button at bounding box center [1011, 76] width 73 height 16
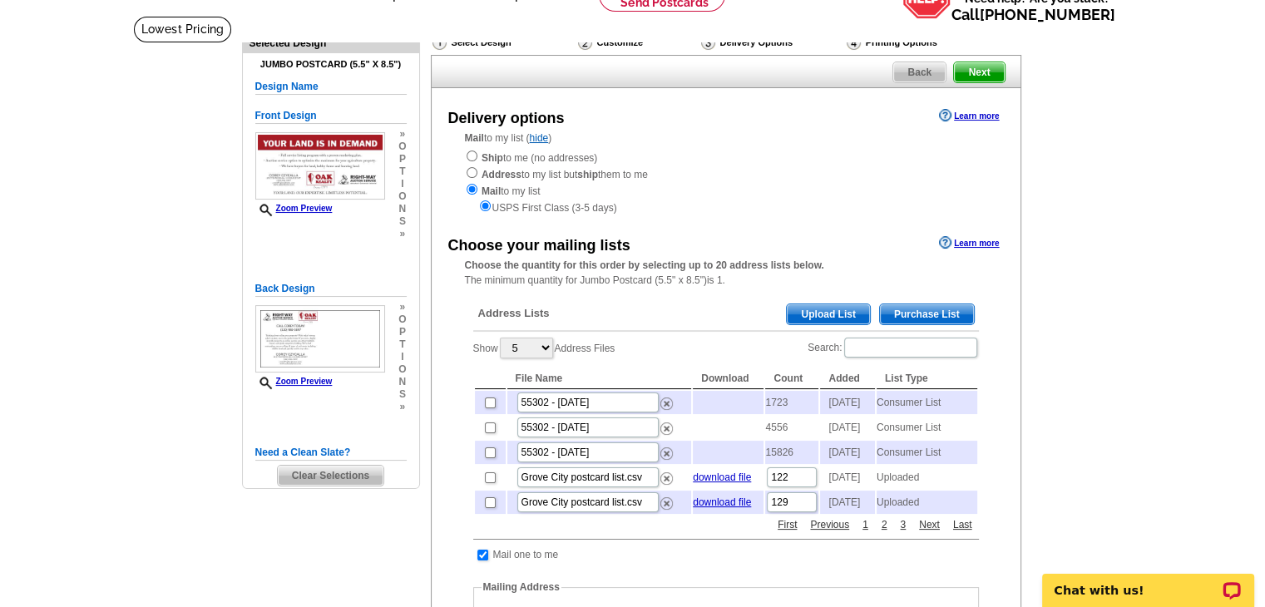
scroll to position [83, 0]
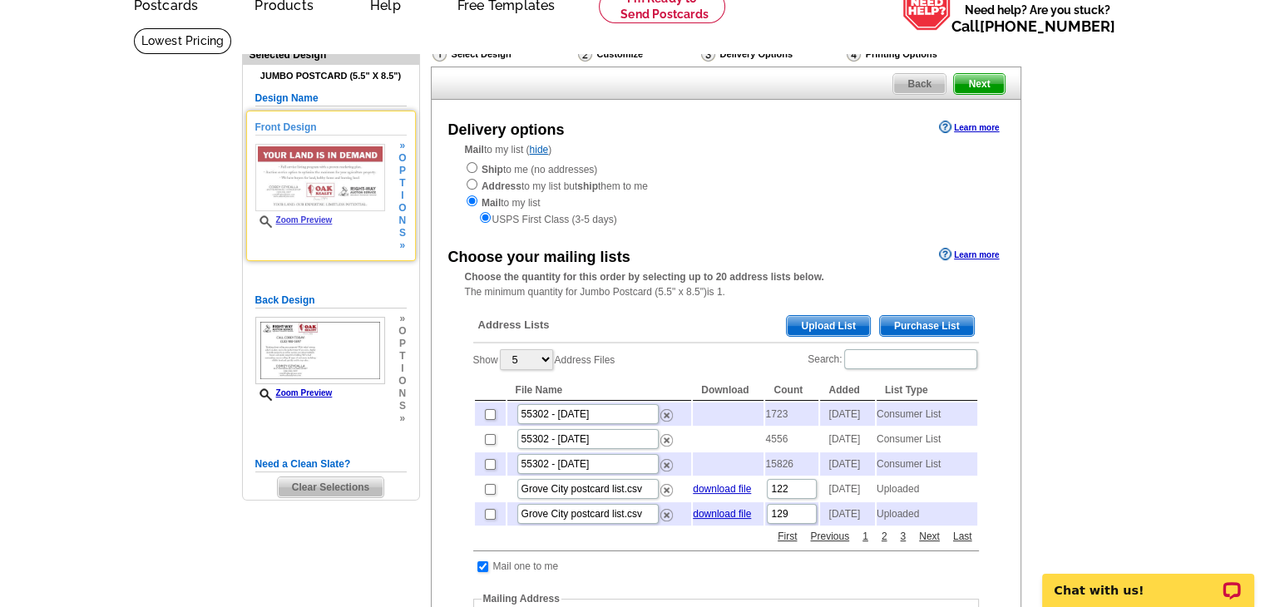
click at [400, 186] on span "t" at bounding box center [401, 183] width 7 height 12
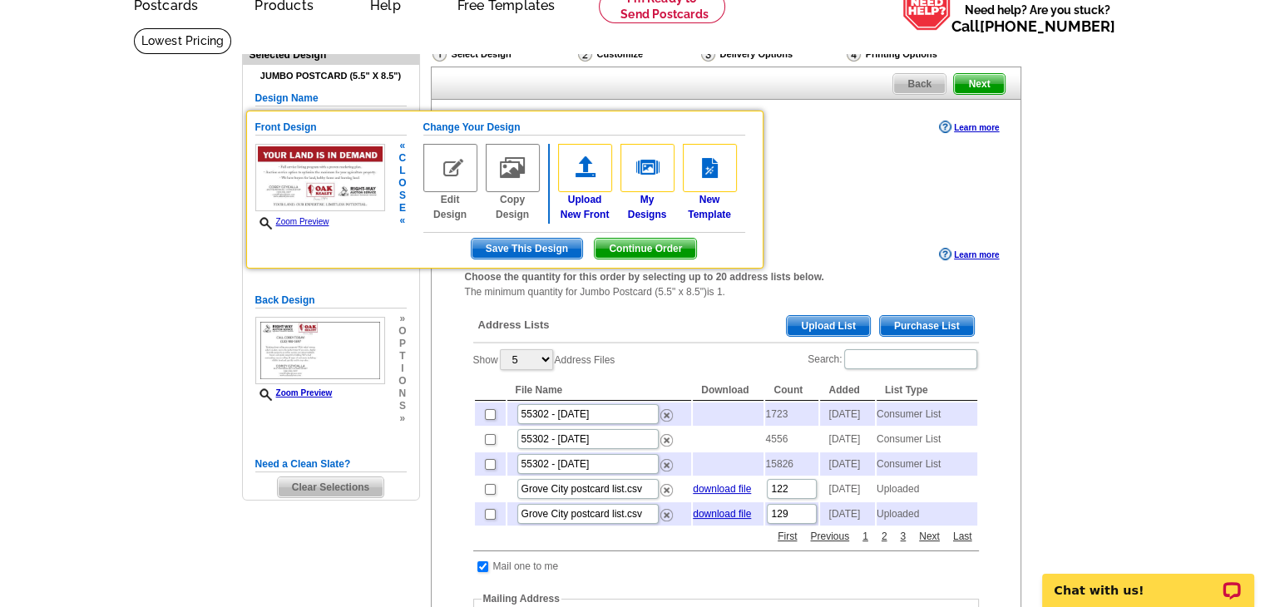
click at [176, 231] on main "Need Help? call [PHONE_NUMBER], chat with support, or have our designers make s…" at bounding box center [632, 570] width 1265 height 1086
click at [403, 174] on span "l" at bounding box center [401, 171] width 7 height 12
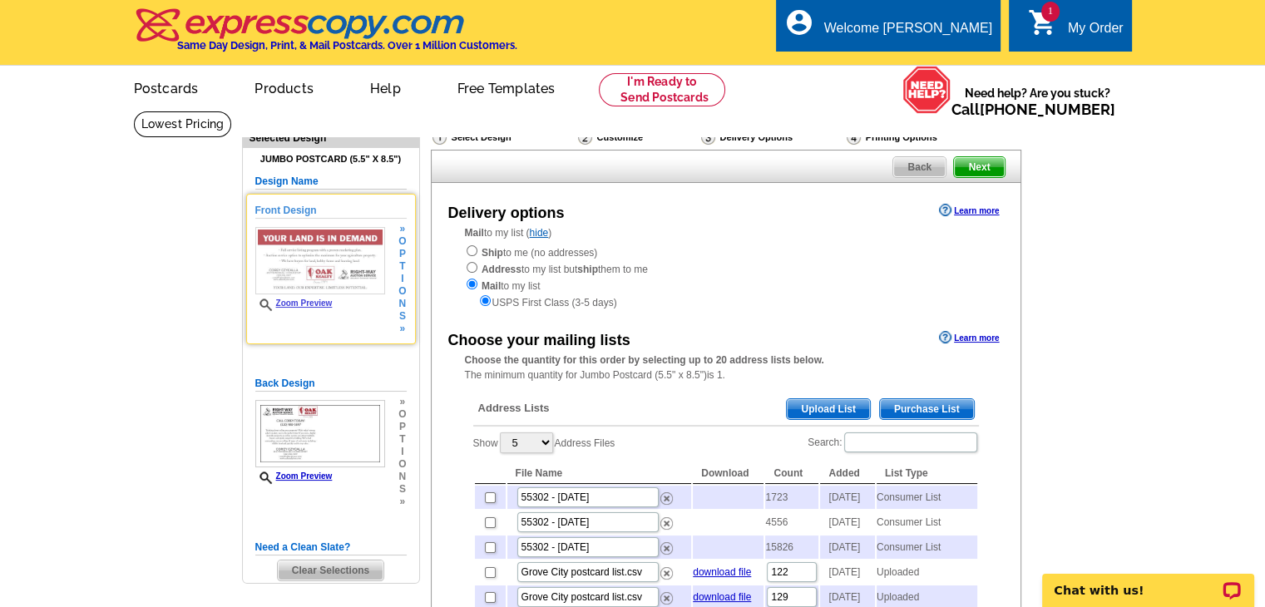
scroll to position [0, 0]
click at [316, 264] on img at bounding box center [320, 260] width 130 height 67
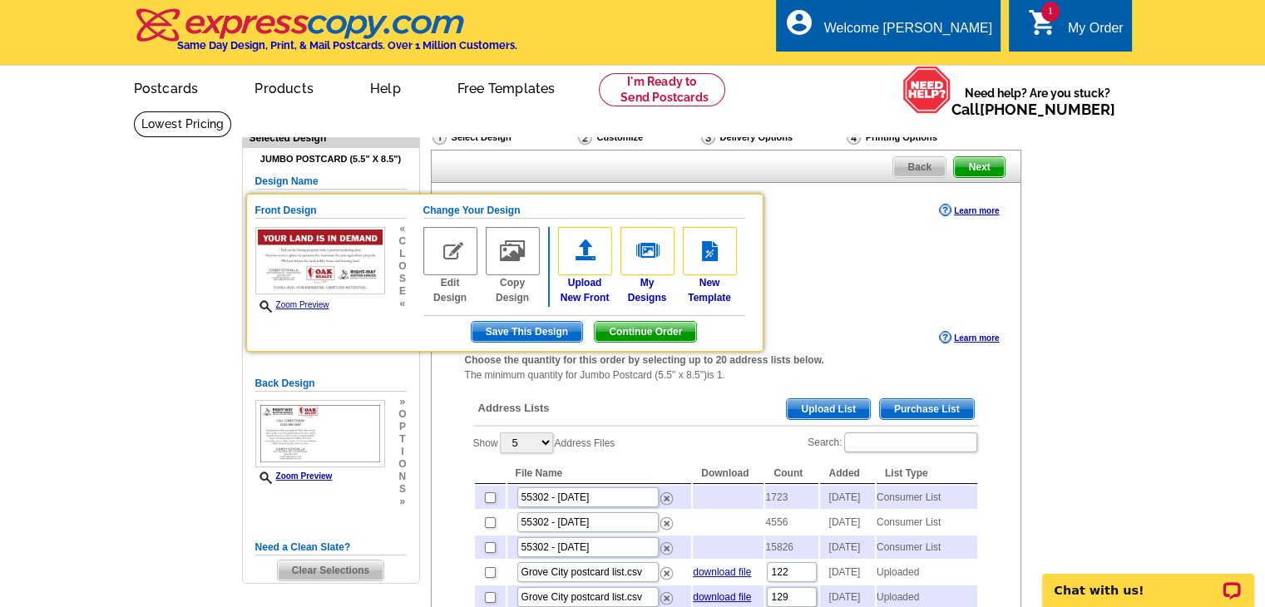
click at [397, 268] on div "« c l o s e «" at bounding box center [400, 266] width 12 height 87
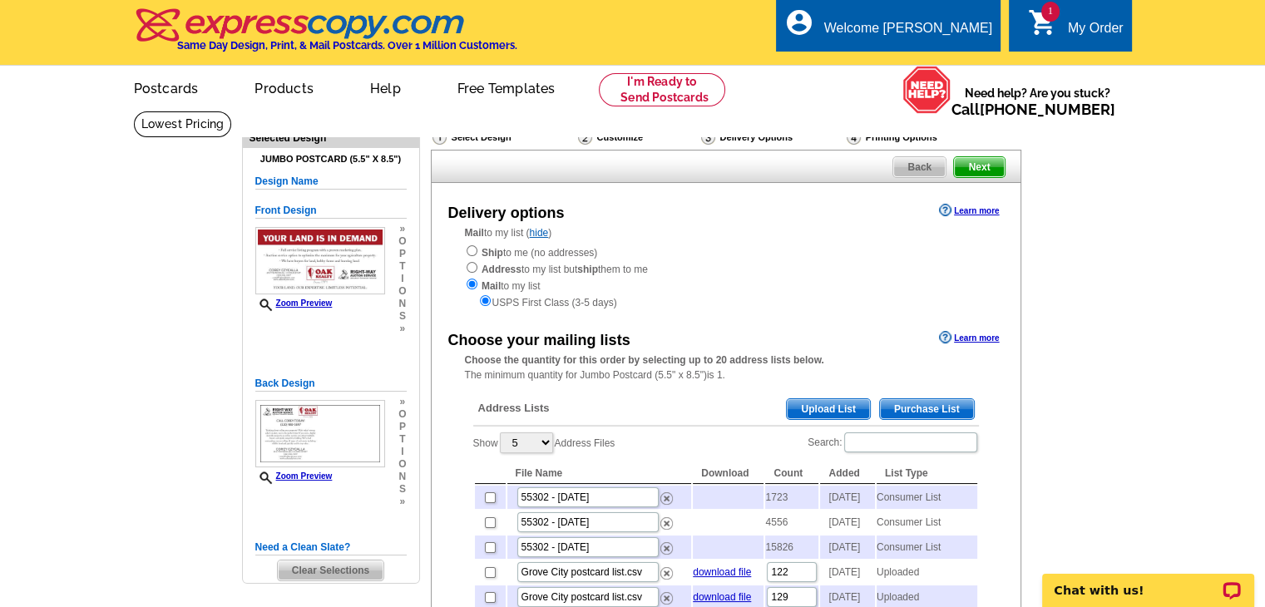
click at [309, 299] on link "Zoom Preview" at bounding box center [293, 303] width 77 height 9
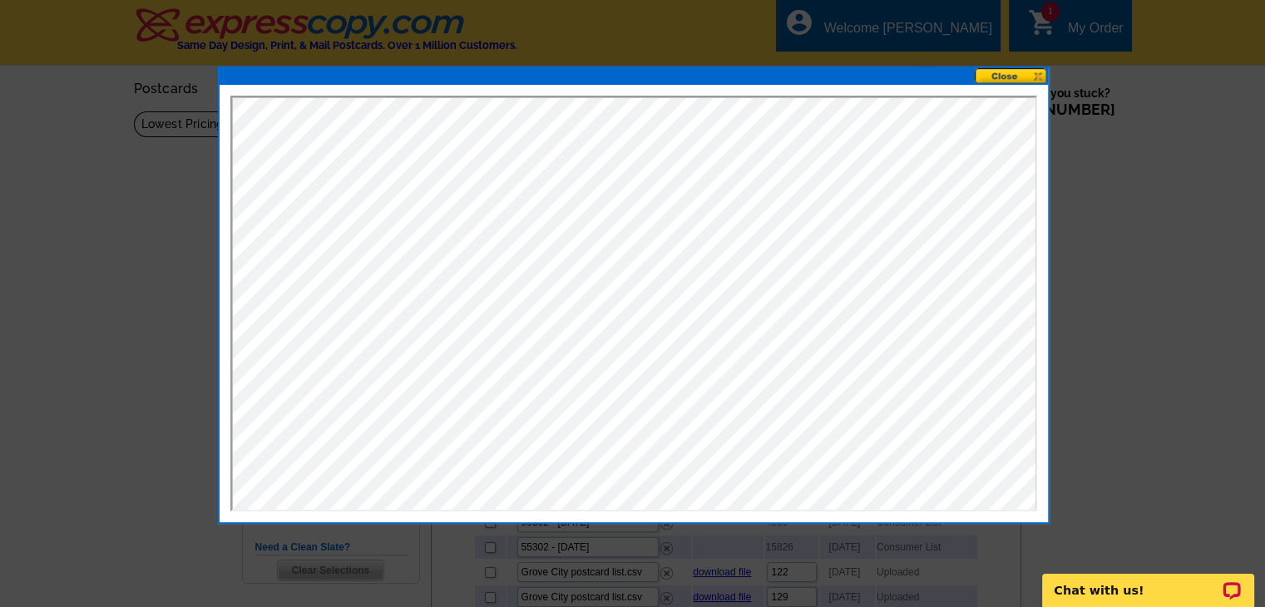
click at [1017, 72] on button at bounding box center [1011, 76] width 73 height 16
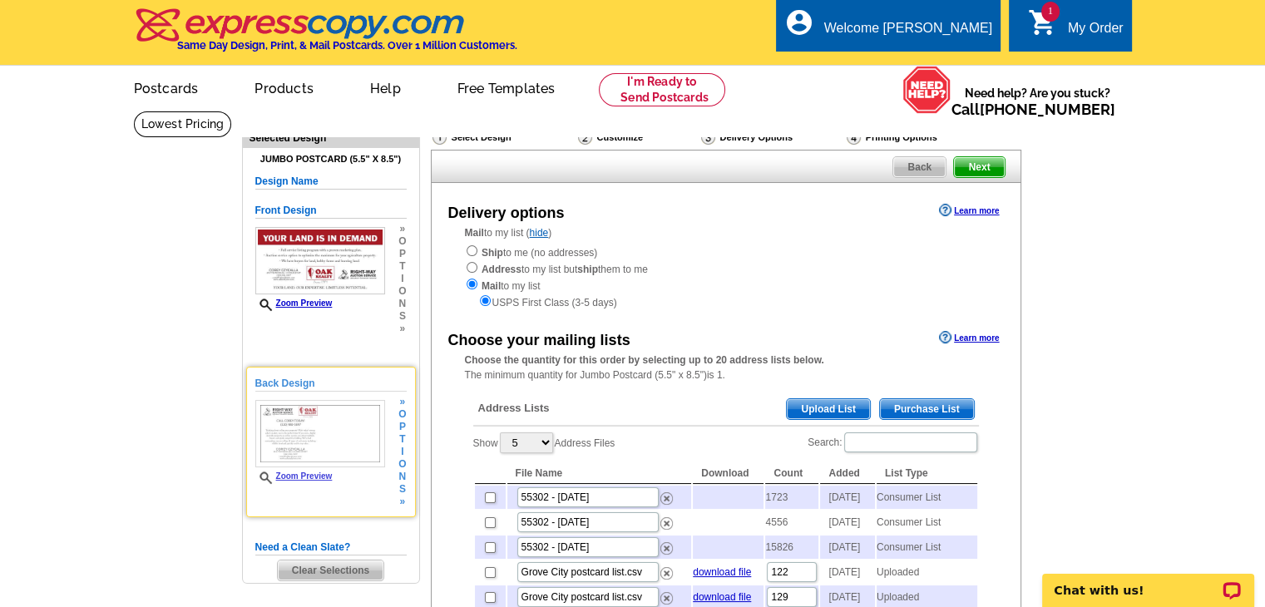
click at [346, 433] on img at bounding box center [320, 433] width 130 height 67
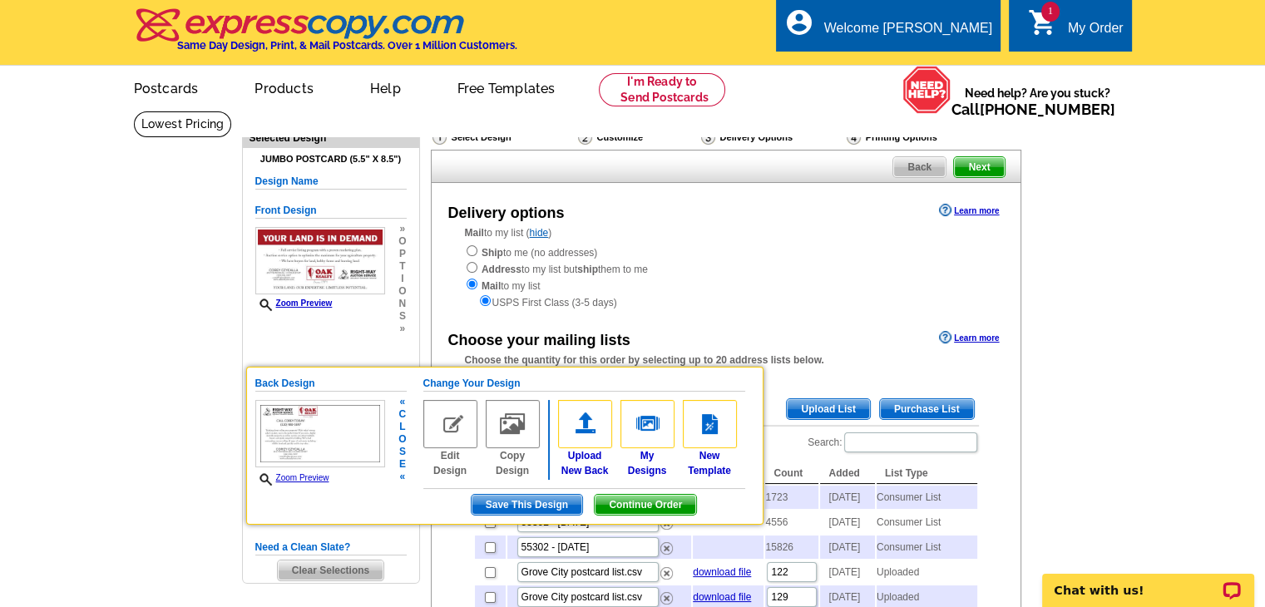
click at [399, 439] on span "o" at bounding box center [401, 439] width 7 height 12
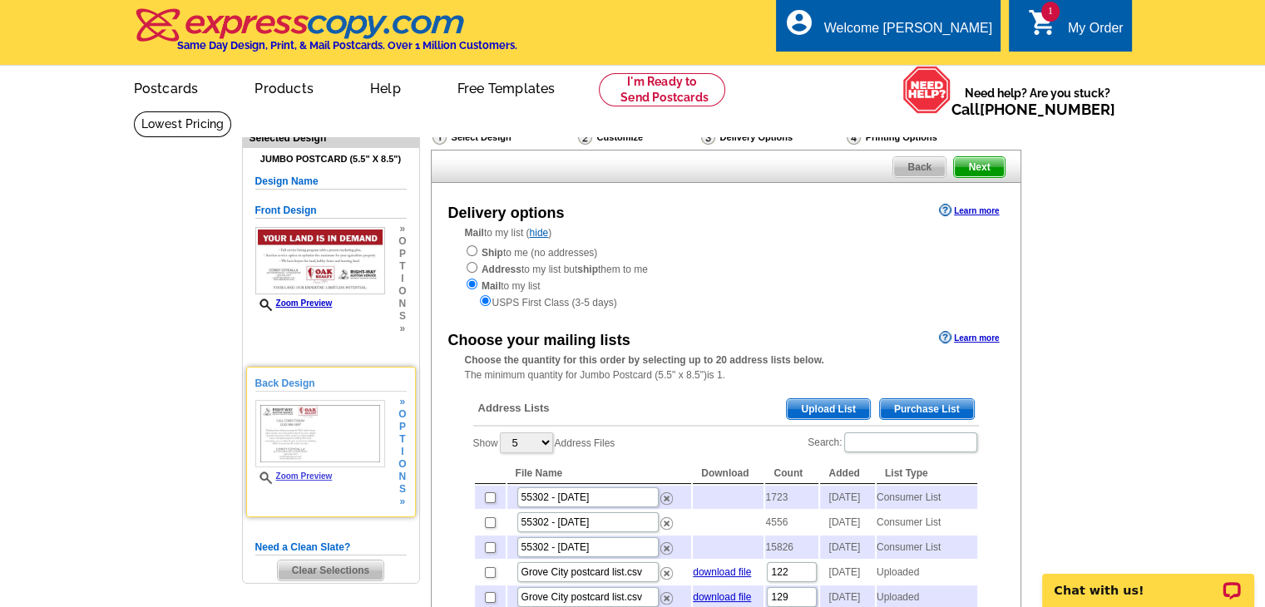
click at [322, 476] on link "Zoom Preview" at bounding box center [293, 476] width 77 height 9
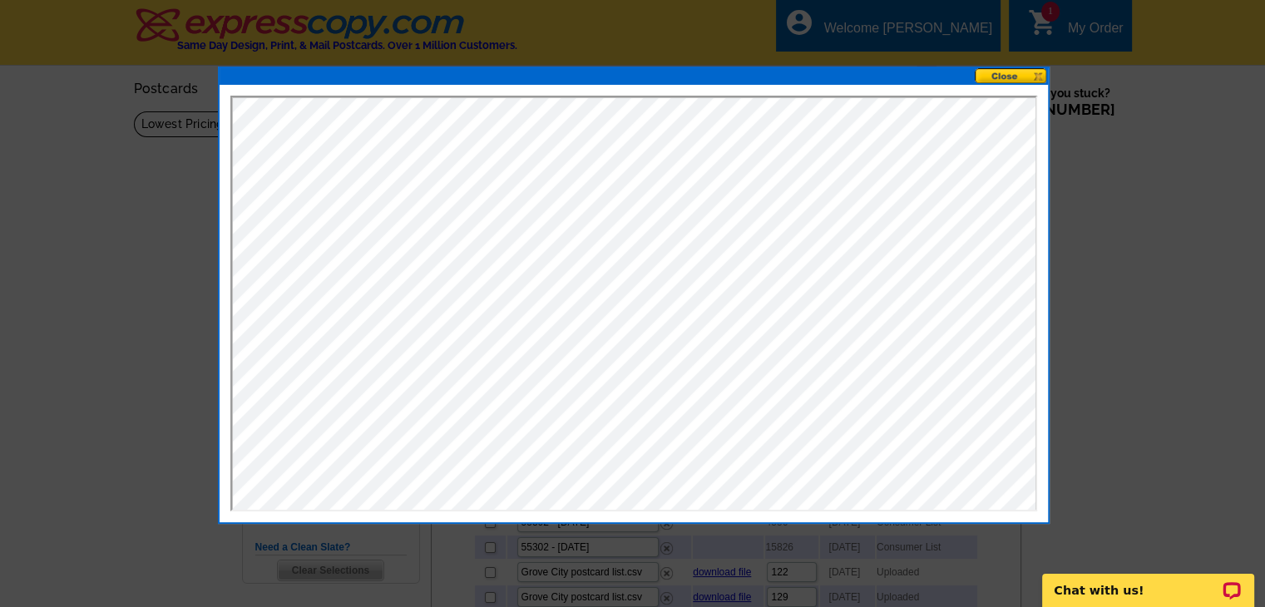
click at [1032, 77] on button at bounding box center [1011, 76] width 73 height 16
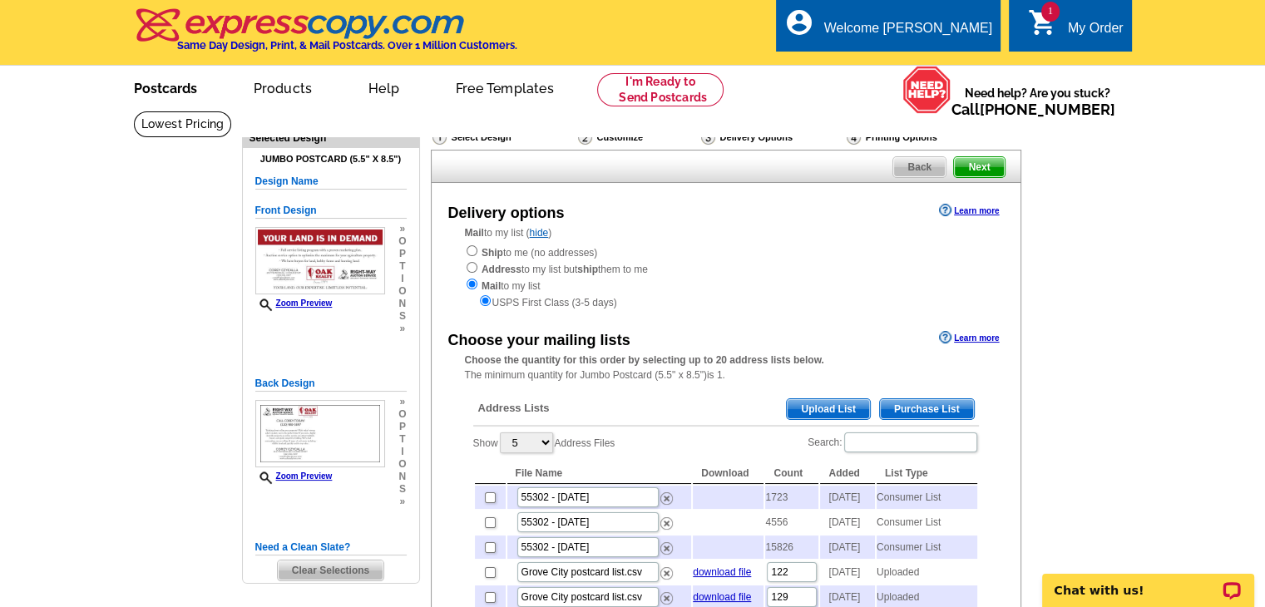
click at [177, 87] on link "Postcards" at bounding box center [165, 86] width 116 height 39
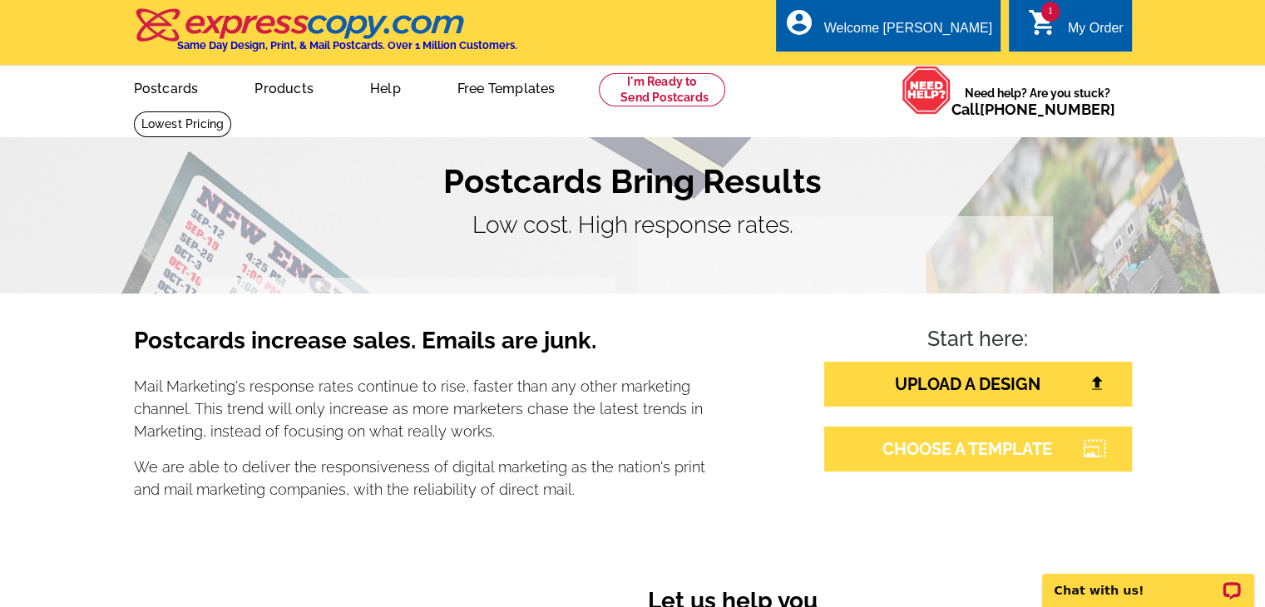
click at [1071, 443] on link "CHOOSE A TEMPLATE" at bounding box center [978, 449] width 308 height 45
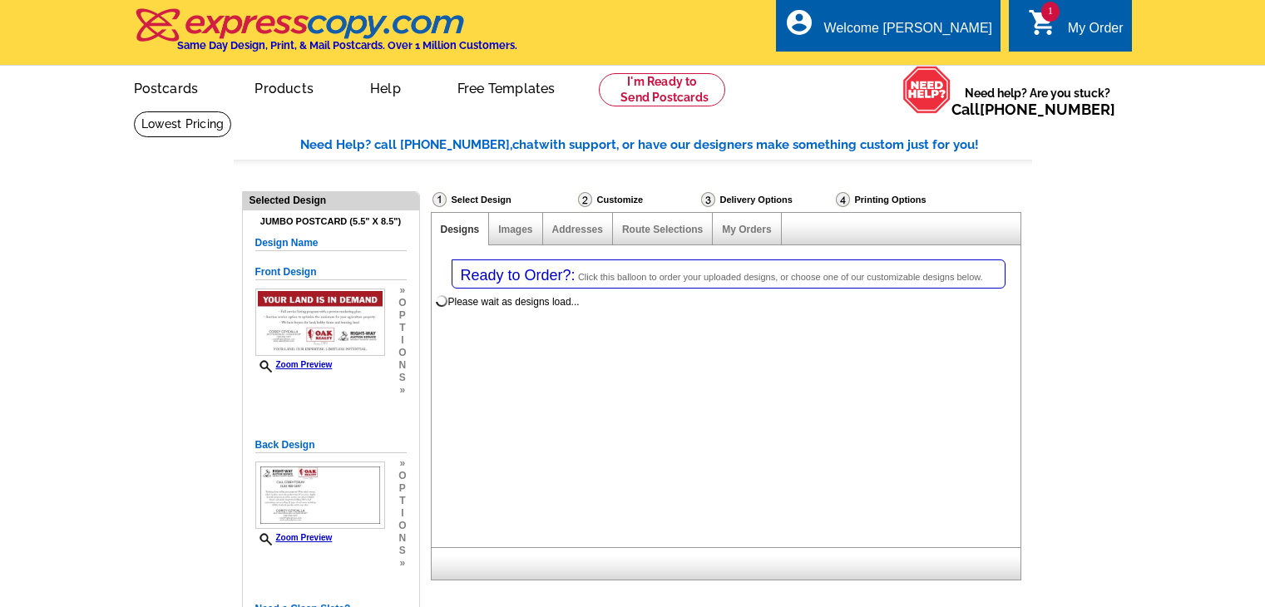
select select "1"
select select "2"
select select "785"
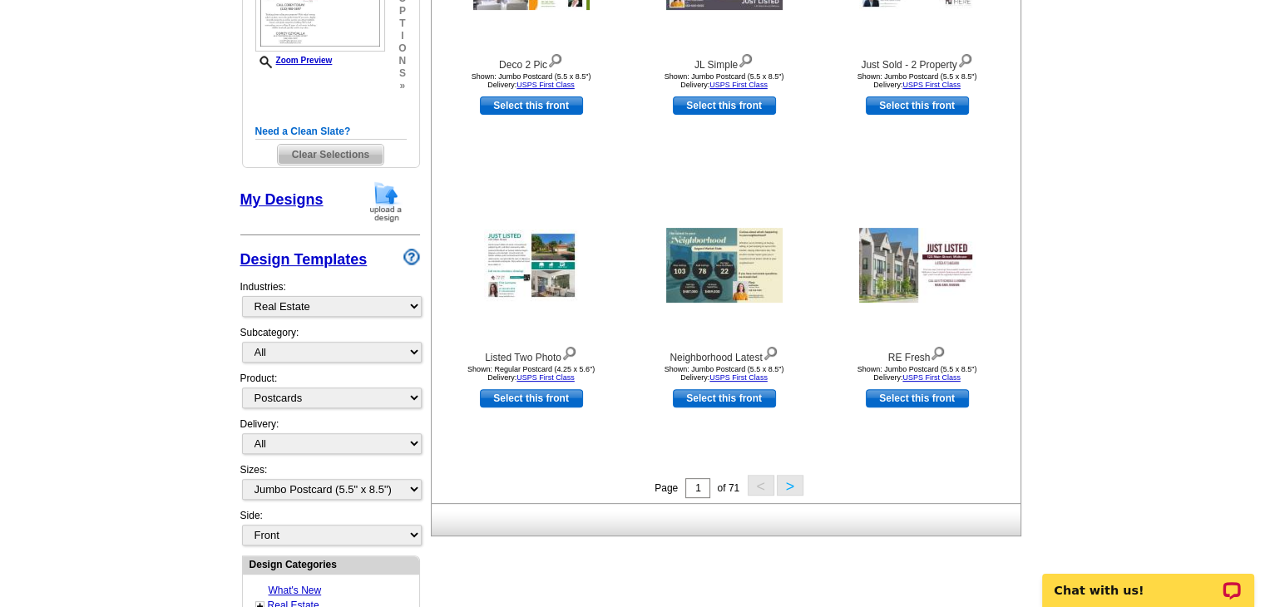
scroll to position [582, 0]
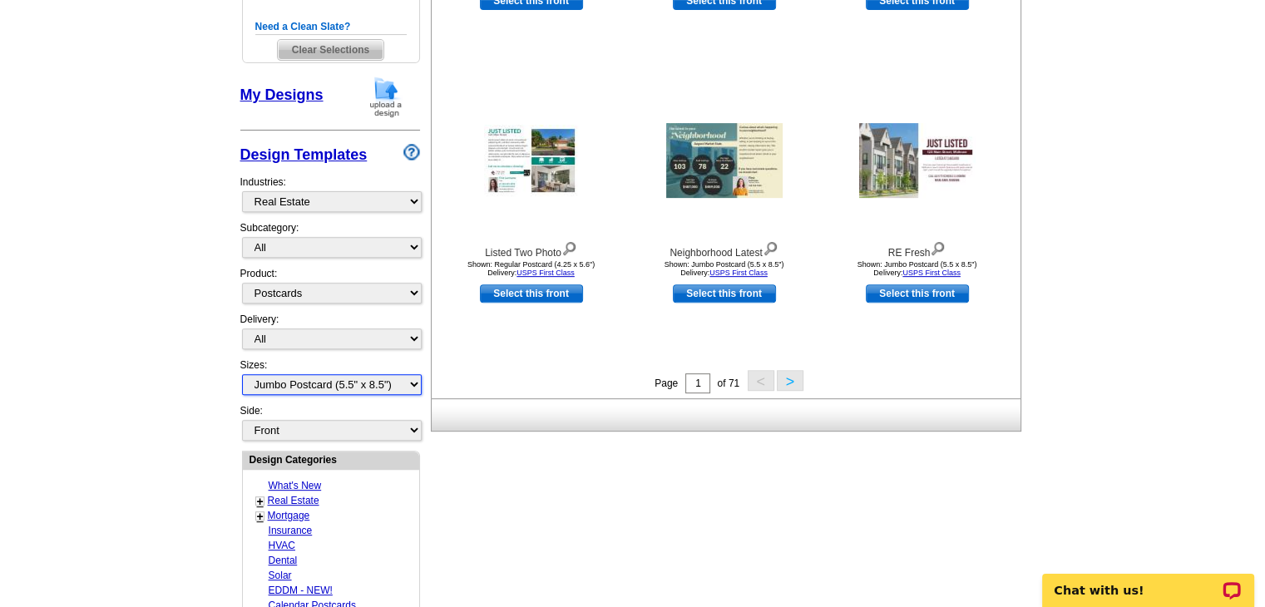
click at [413, 381] on select "All Jumbo Postcard (5.5" x 8.5") Regular Postcard (4.25" x 5.6") Panoramic Post…" at bounding box center [332, 384] width 180 height 21
click at [116, 288] on main "Need Help? call [PHONE_NUMBER], chat with support, or have our designers make s…" at bounding box center [632, 323] width 1265 height 1590
click at [413, 379] on select "All Jumbo Postcard (5.5" x 8.5") Regular Postcard (4.25" x 5.6") Panoramic Post…" at bounding box center [332, 384] width 180 height 21
